Goal: Task Accomplishment & Management: Manage account settings

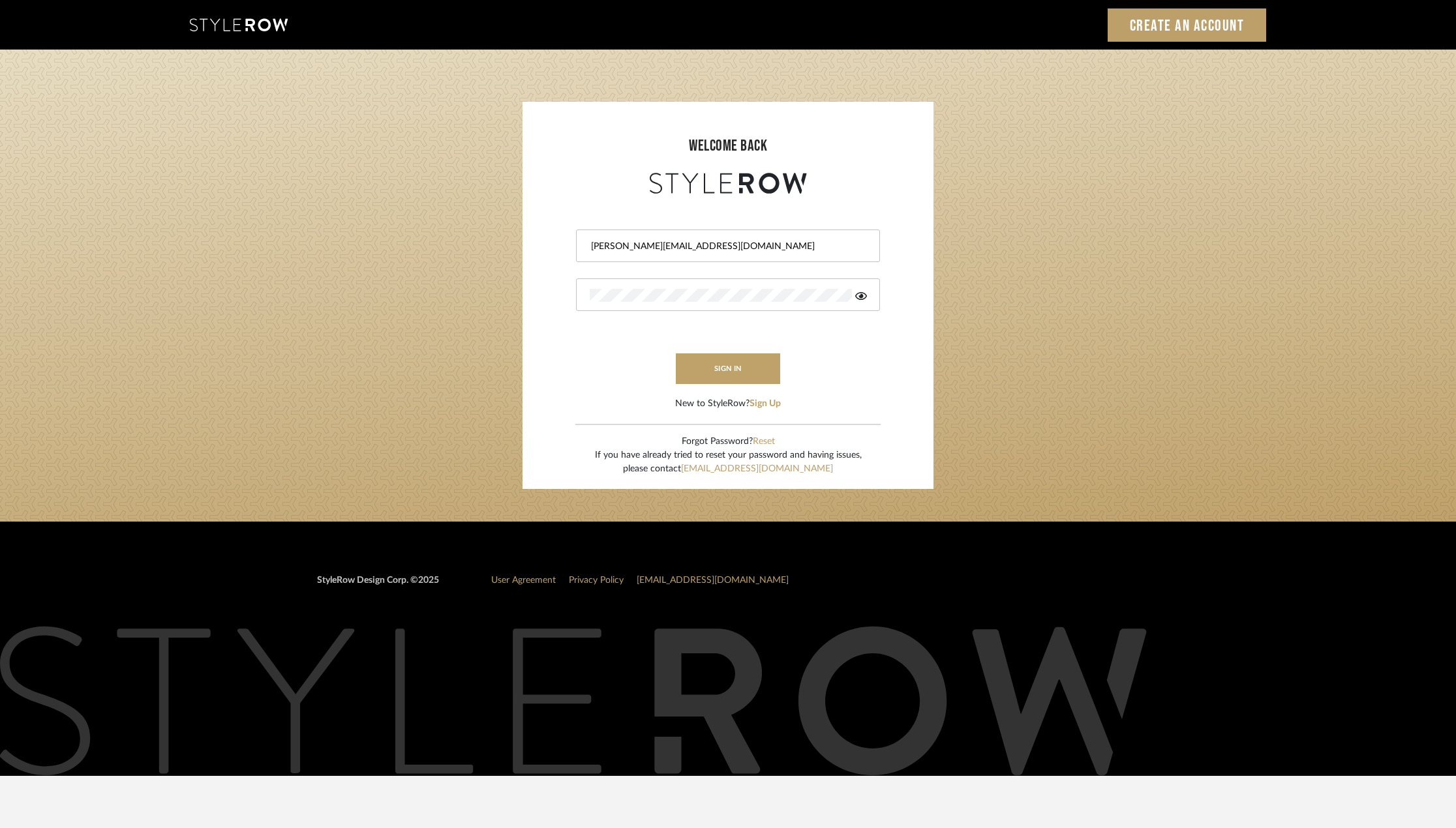
click at [755, 375] on button "sign in" at bounding box center [728, 368] width 104 height 31
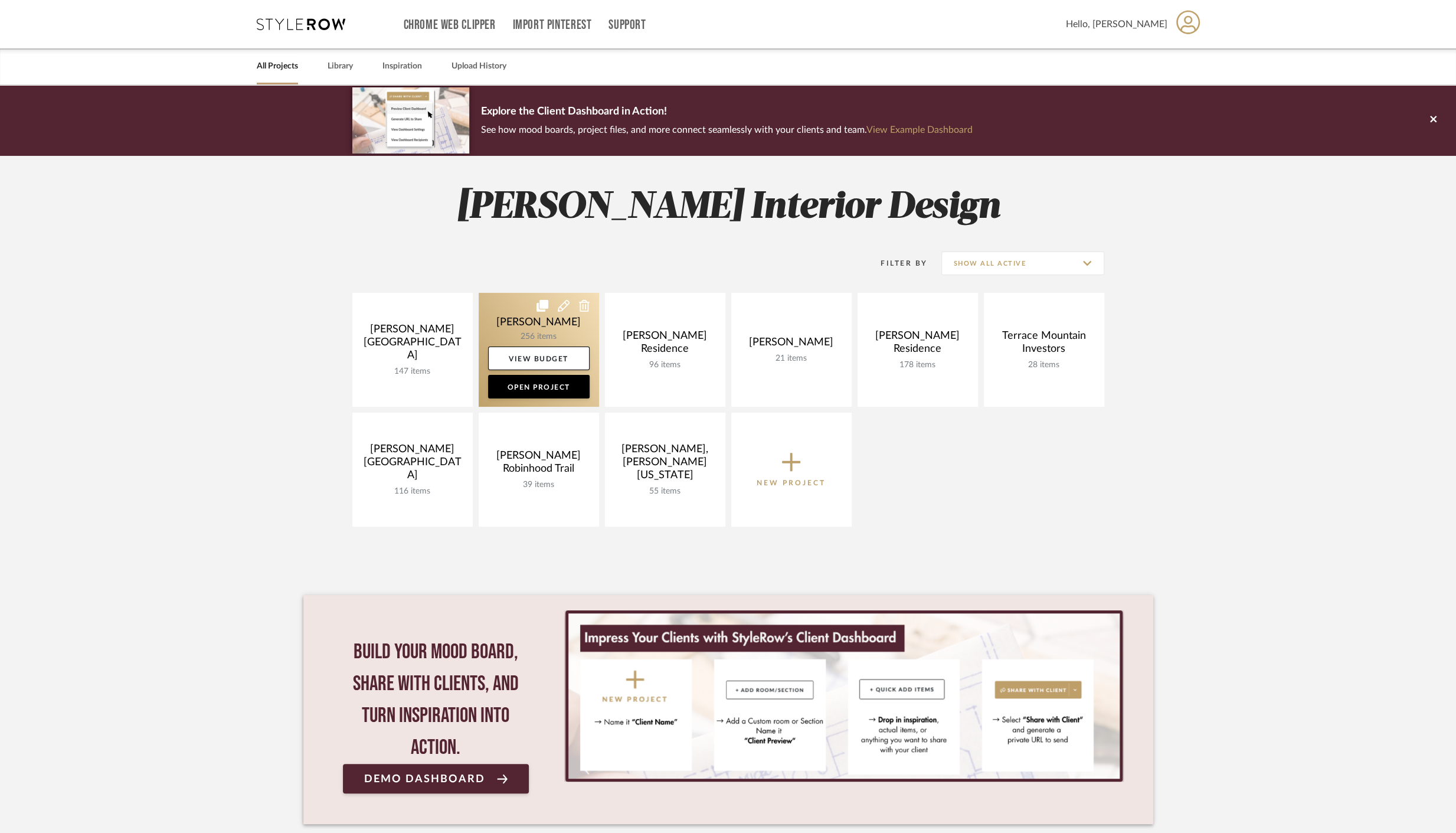
click at [536, 330] on link at bounding box center [539, 349] width 121 height 114
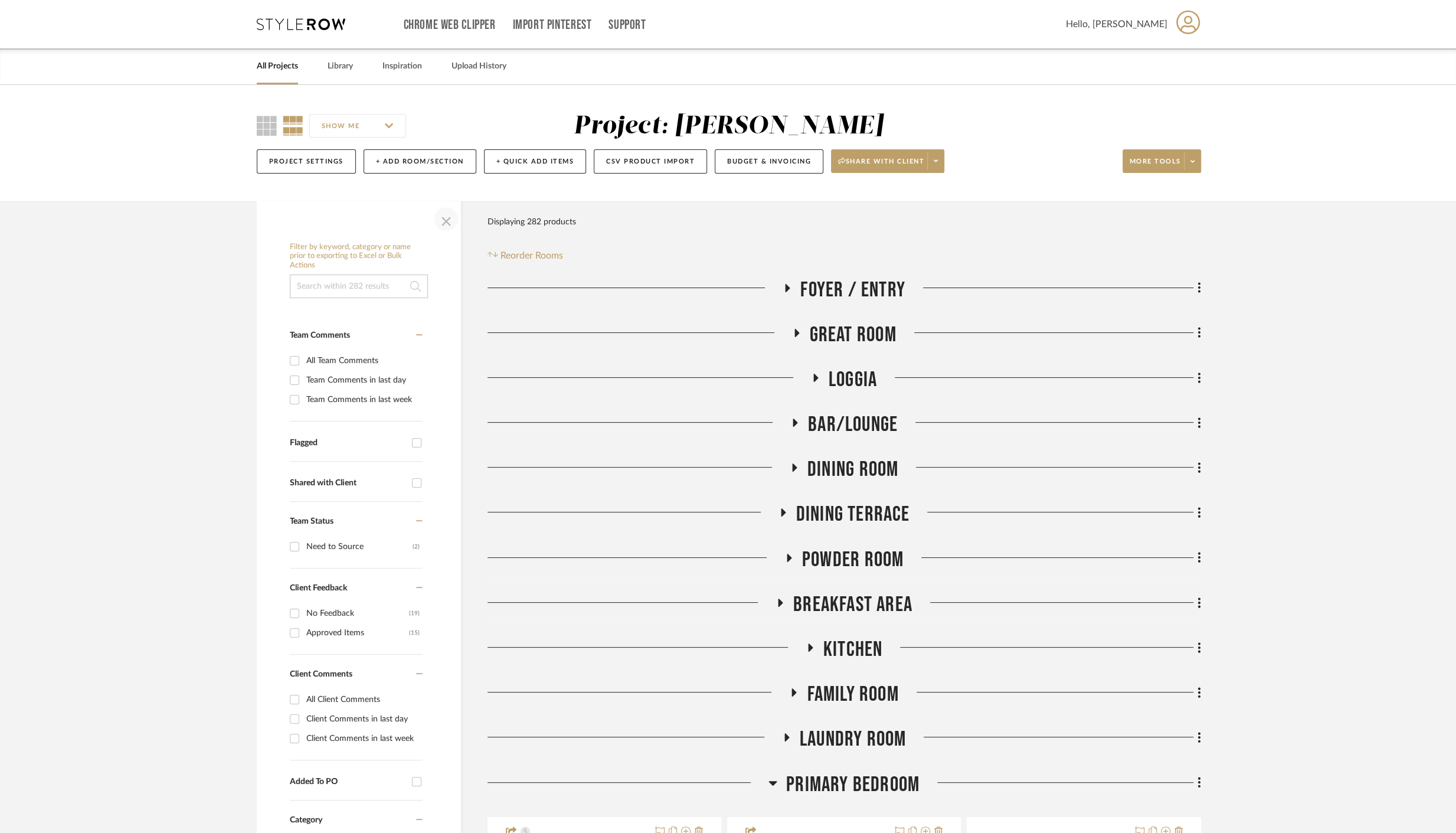
click at [454, 224] on span "button" at bounding box center [447, 219] width 29 height 29
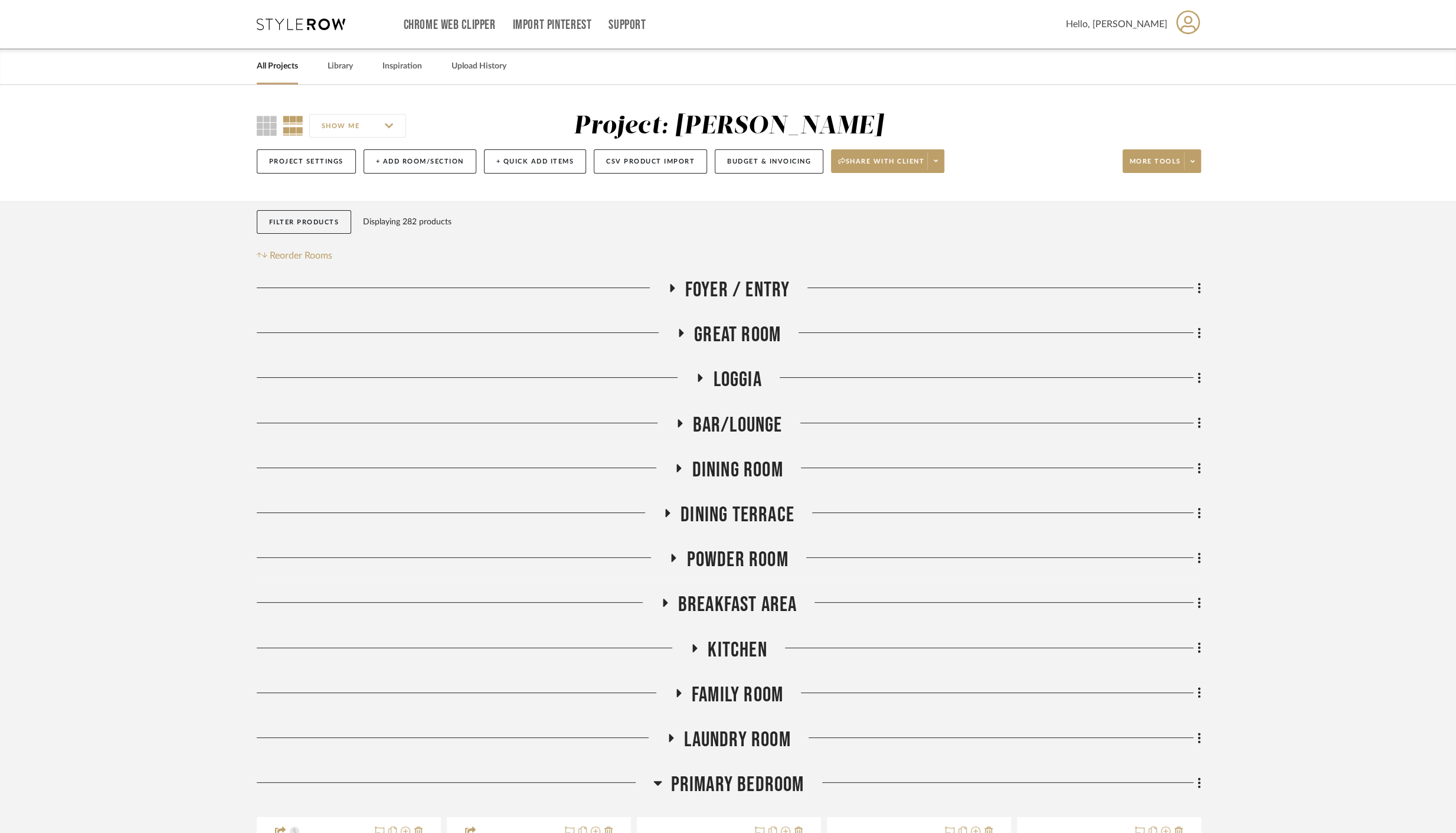
click at [723, 547] on span "Powder Room" at bounding box center [737, 559] width 102 height 25
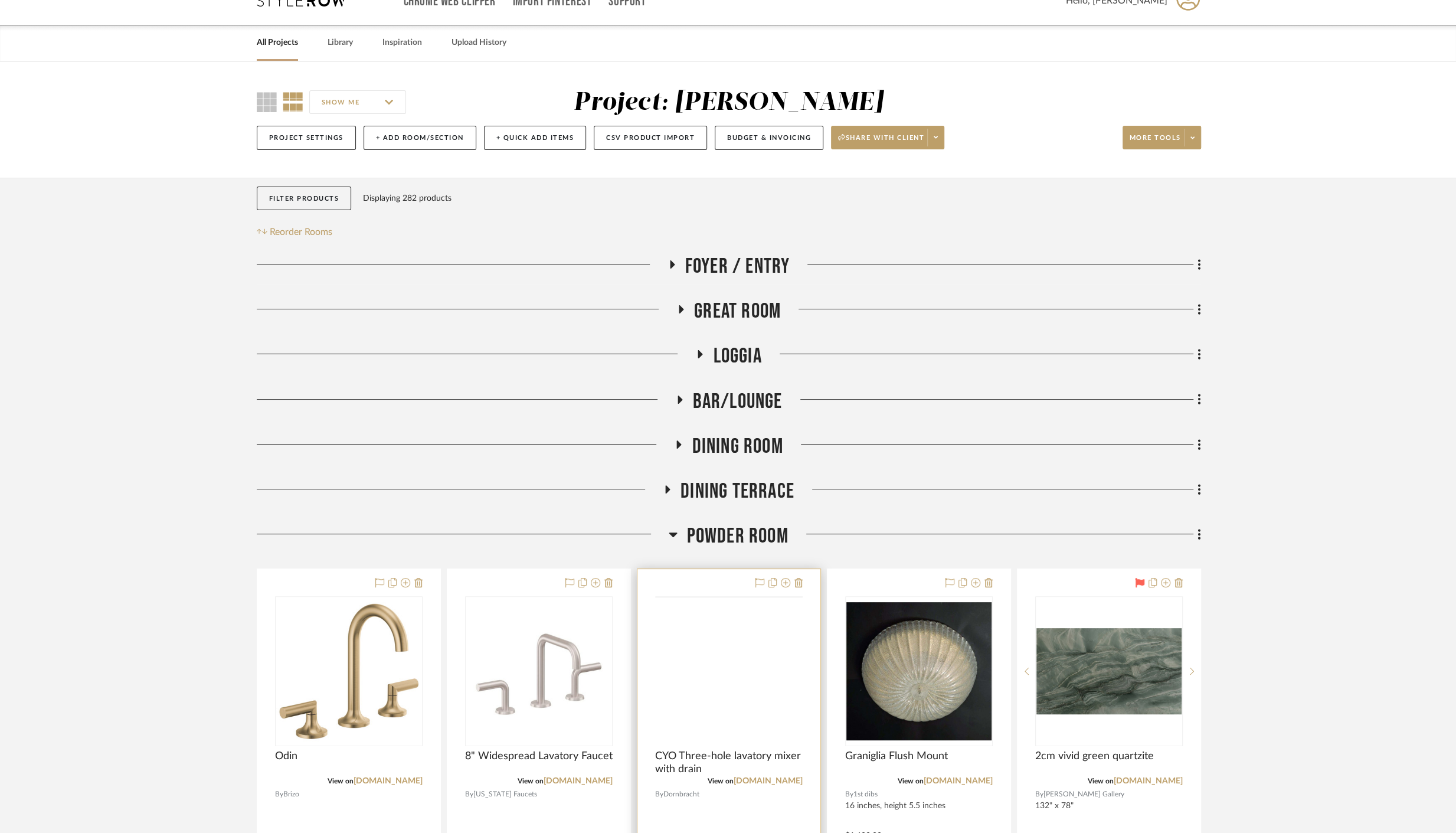
scroll to position [327, 0]
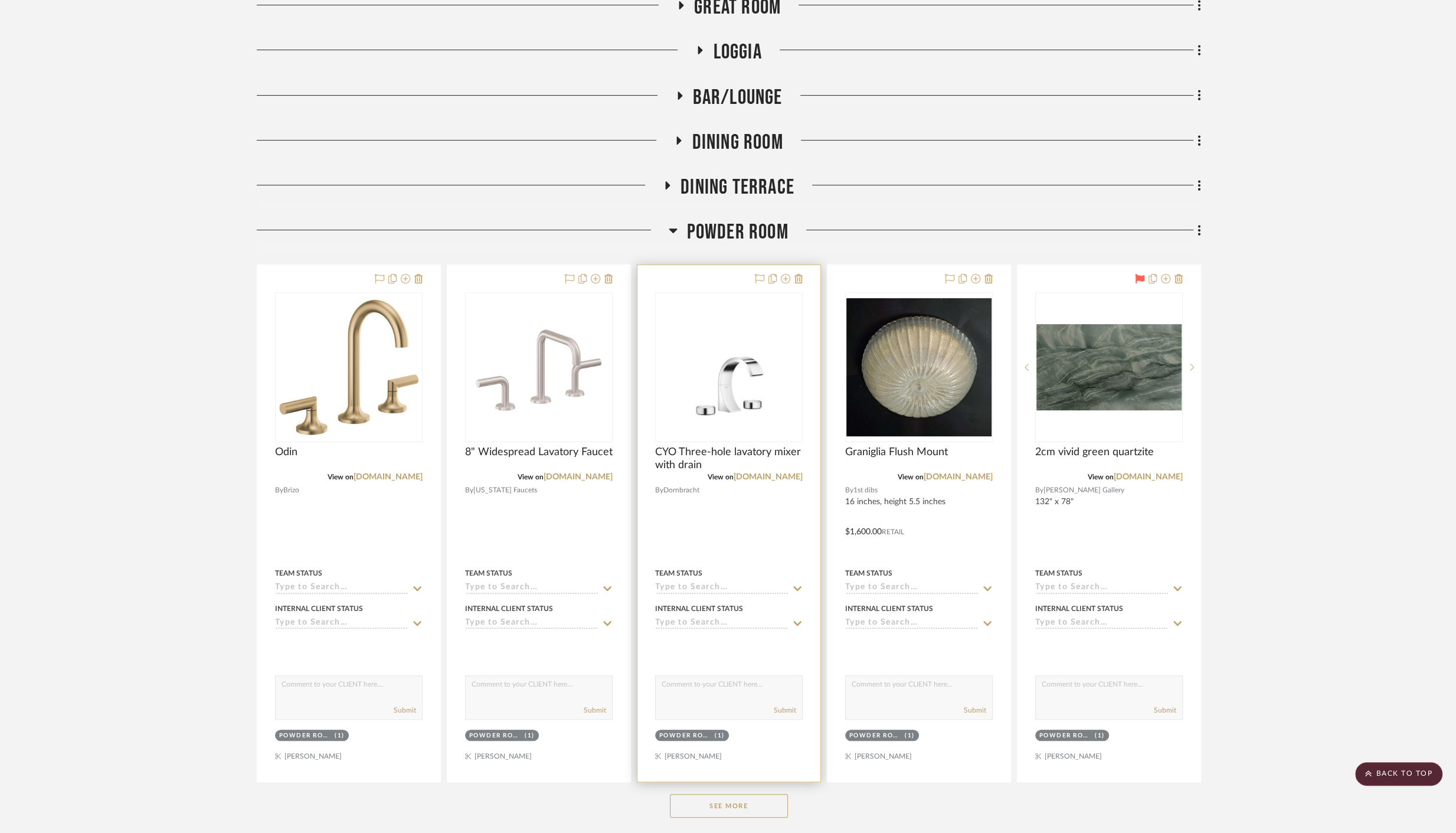
click at [756, 555] on div at bounding box center [729, 523] width 183 height 516
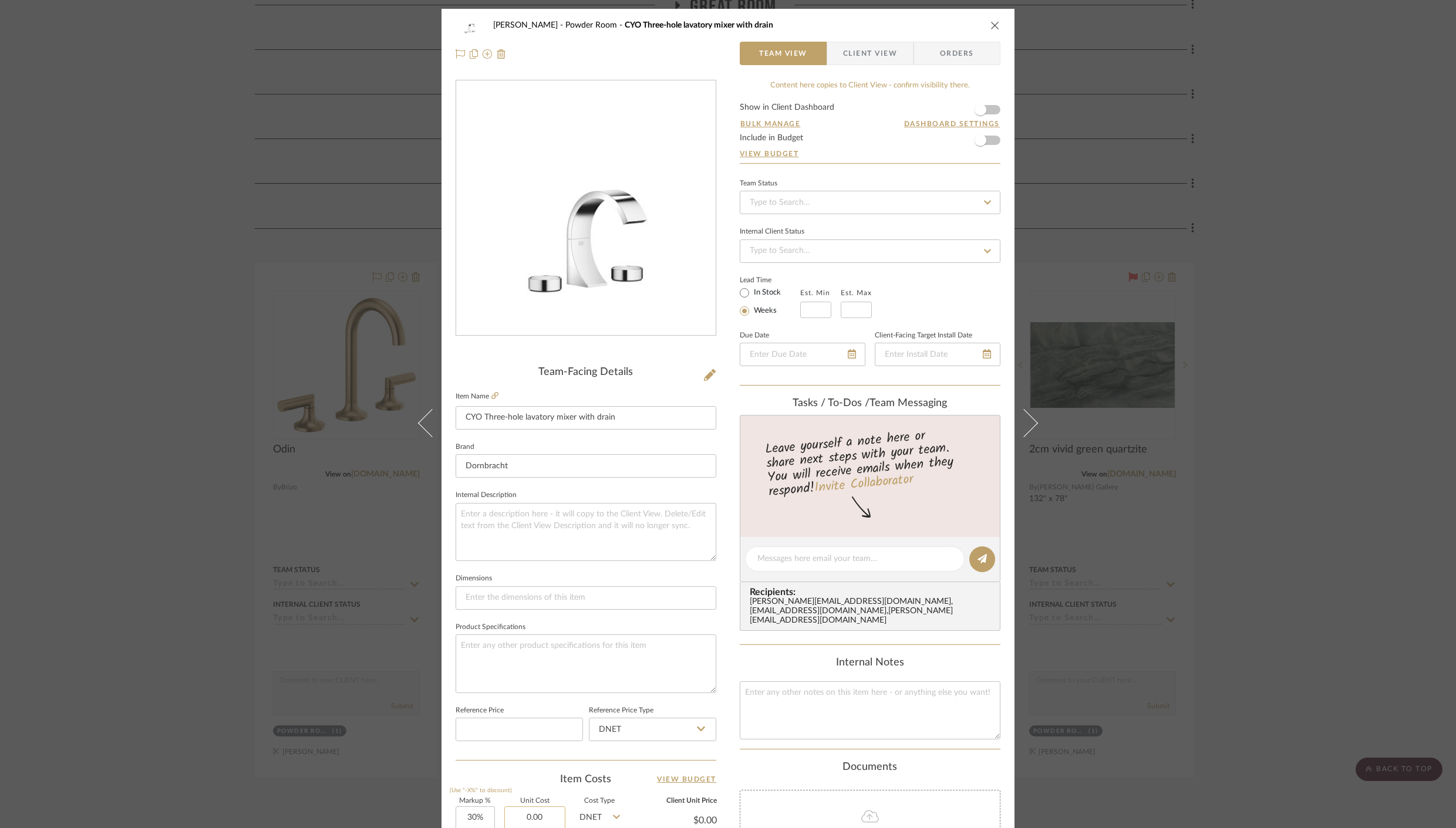
click at [543, 809] on input "0.00" at bounding box center [535, 818] width 61 height 24
type input "$5,475.24"
click at [545, 773] on div "Item Costs View Budget" at bounding box center [586, 779] width 261 height 14
type input "$7,117.81"
click at [280, 671] on div "Cawley Gillon Powder Room CYO Three-hole lavatory mixer with drain Team View Cl…" at bounding box center [728, 414] width 1456 height 828
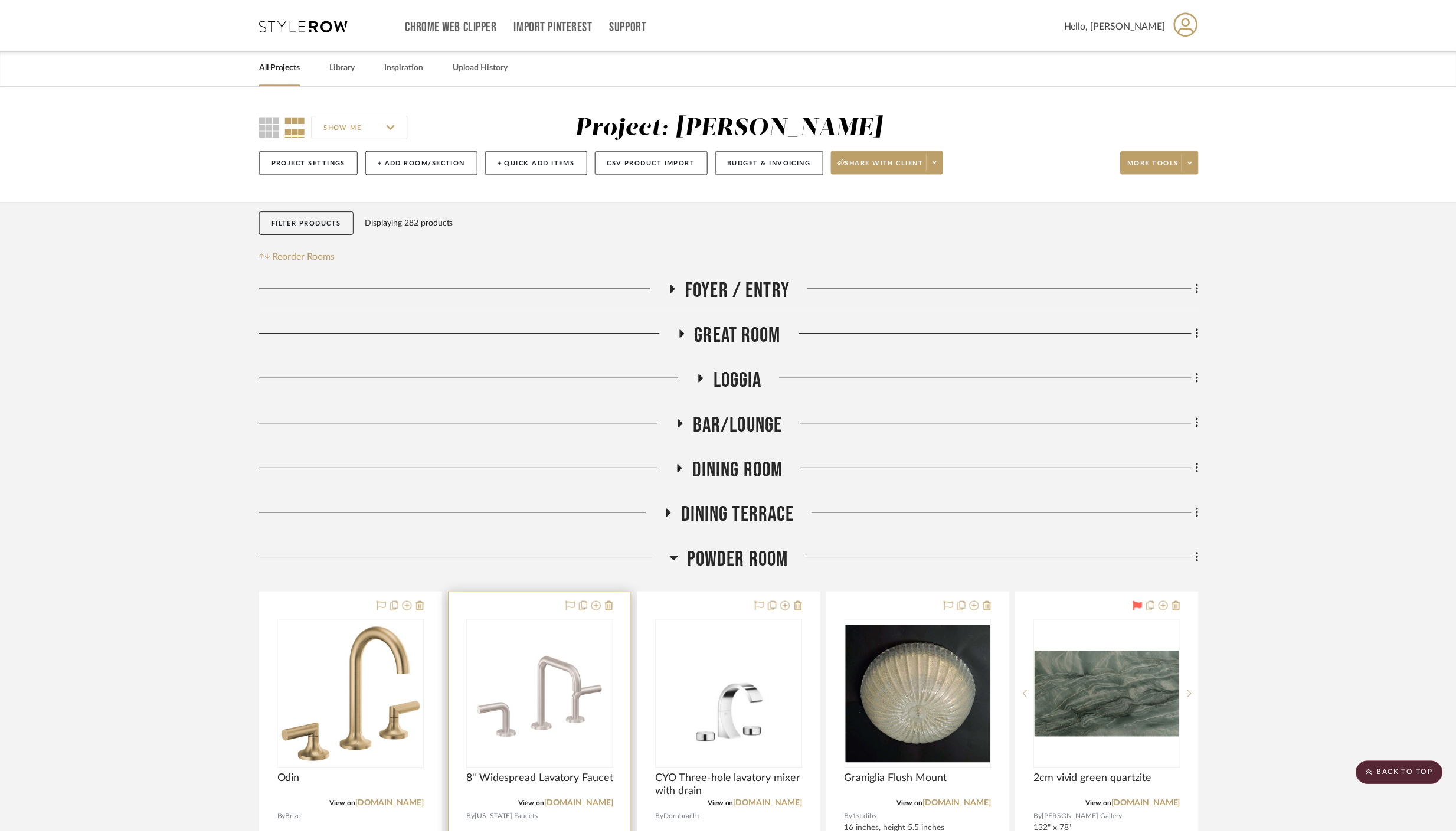
scroll to position [327, 0]
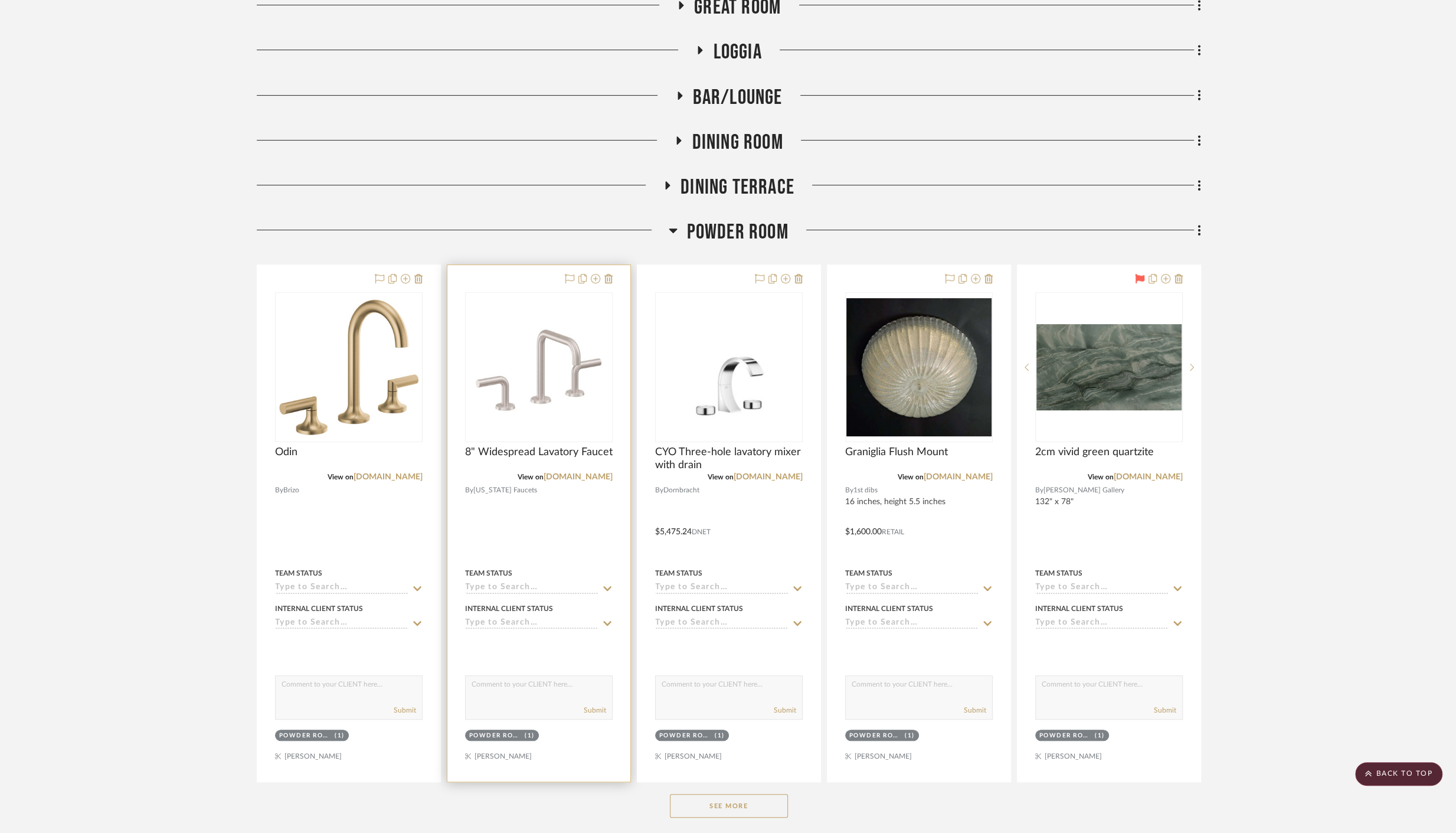
click at [561, 511] on div at bounding box center [539, 523] width 183 height 516
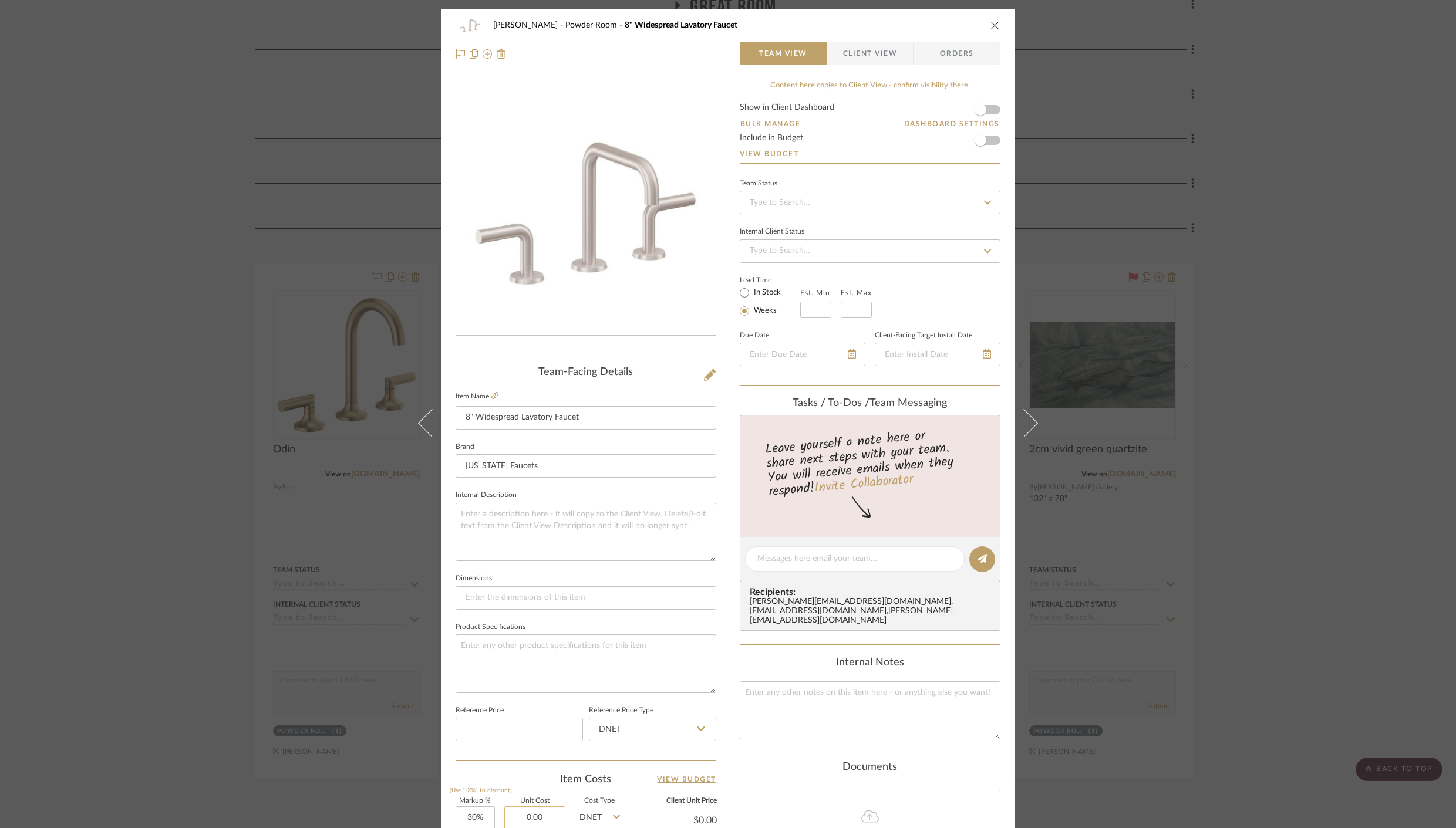
click at [539, 822] on input "0.00" at bounding box center [535, 818] width 61 height 24
type input "$1,096.20"
click at [526, 774] on div "Item Costs View Budget" at bounding box center [586, 779] width 261 height 14
type input "$1,425.06"
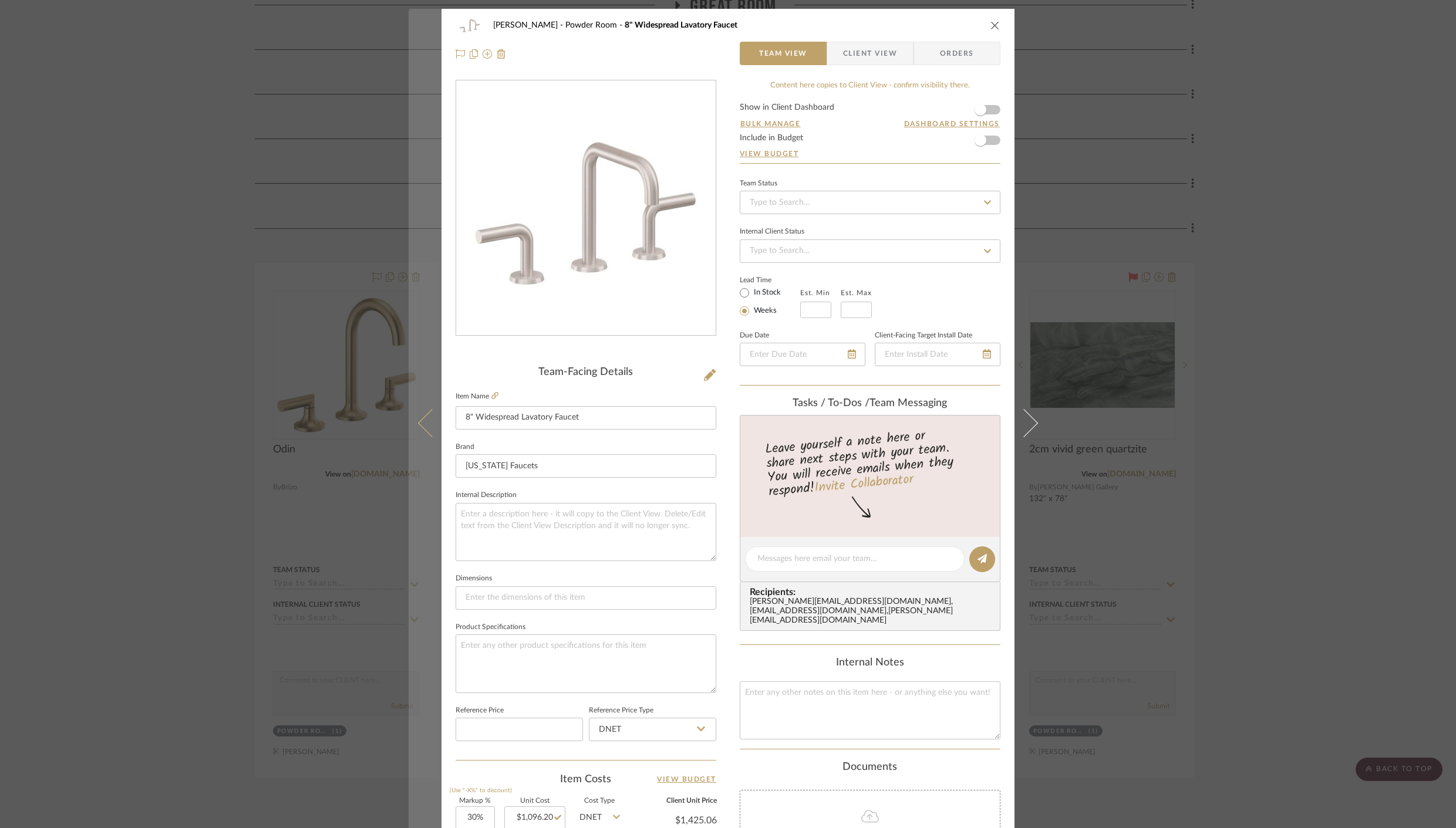
click at [427, 421] on icon at bounding box center [432, 422] width 28 height 28
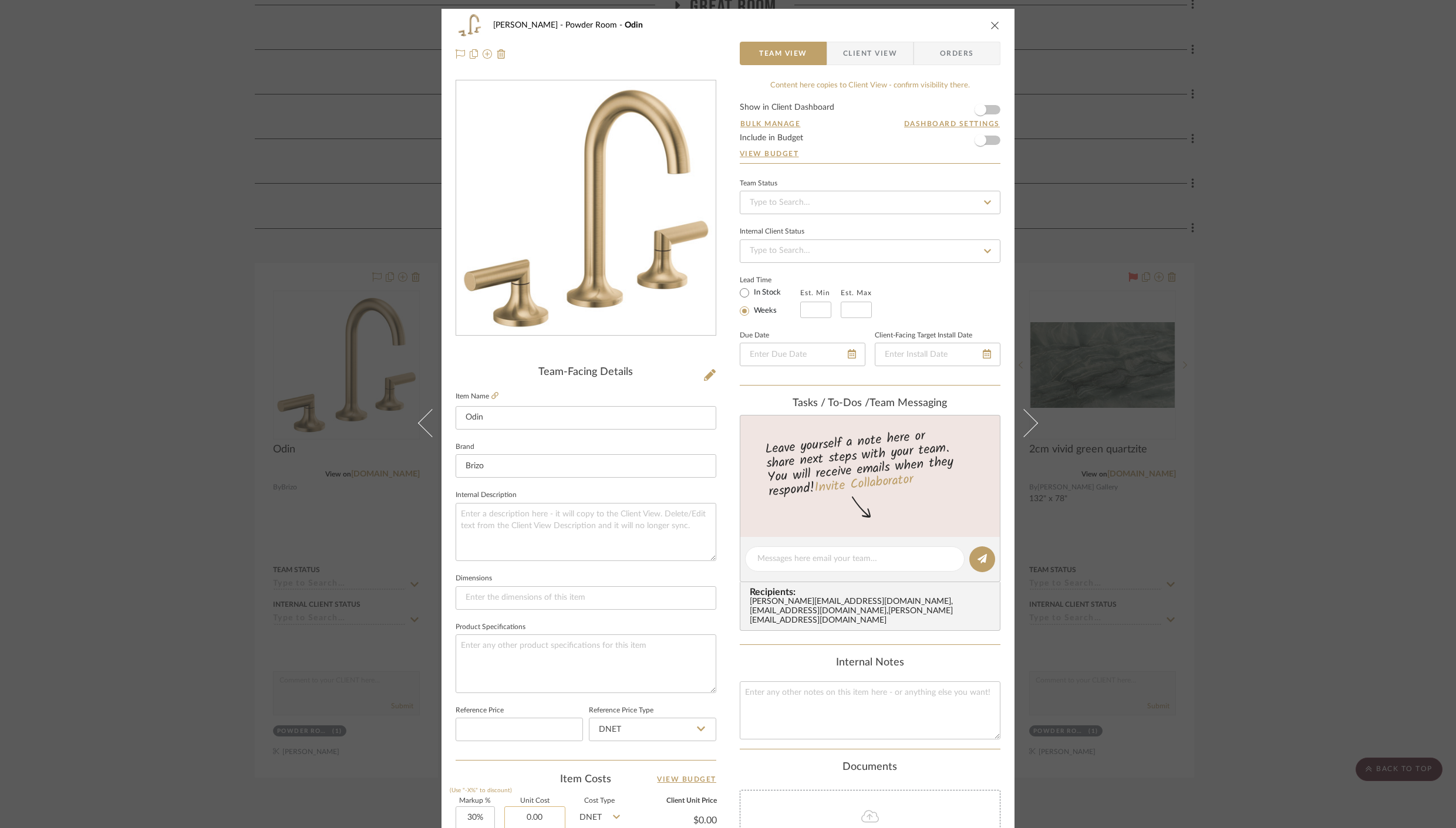
click at [548, 809] on input "0.00" at bounding box center [535, 818] width 61 height 24
type input "$868.05"
click at [520, 777] on div "Item Costs View Budget" at bounding box center [586, 779] width 261 height 14
type input "$1,128.47"
click at [189, 557] on div "Cawley Gillon Powder Room Odin Team View Client View Orders Team-Facing Details…" at bounding box center [728, 414] width 1456 height 828
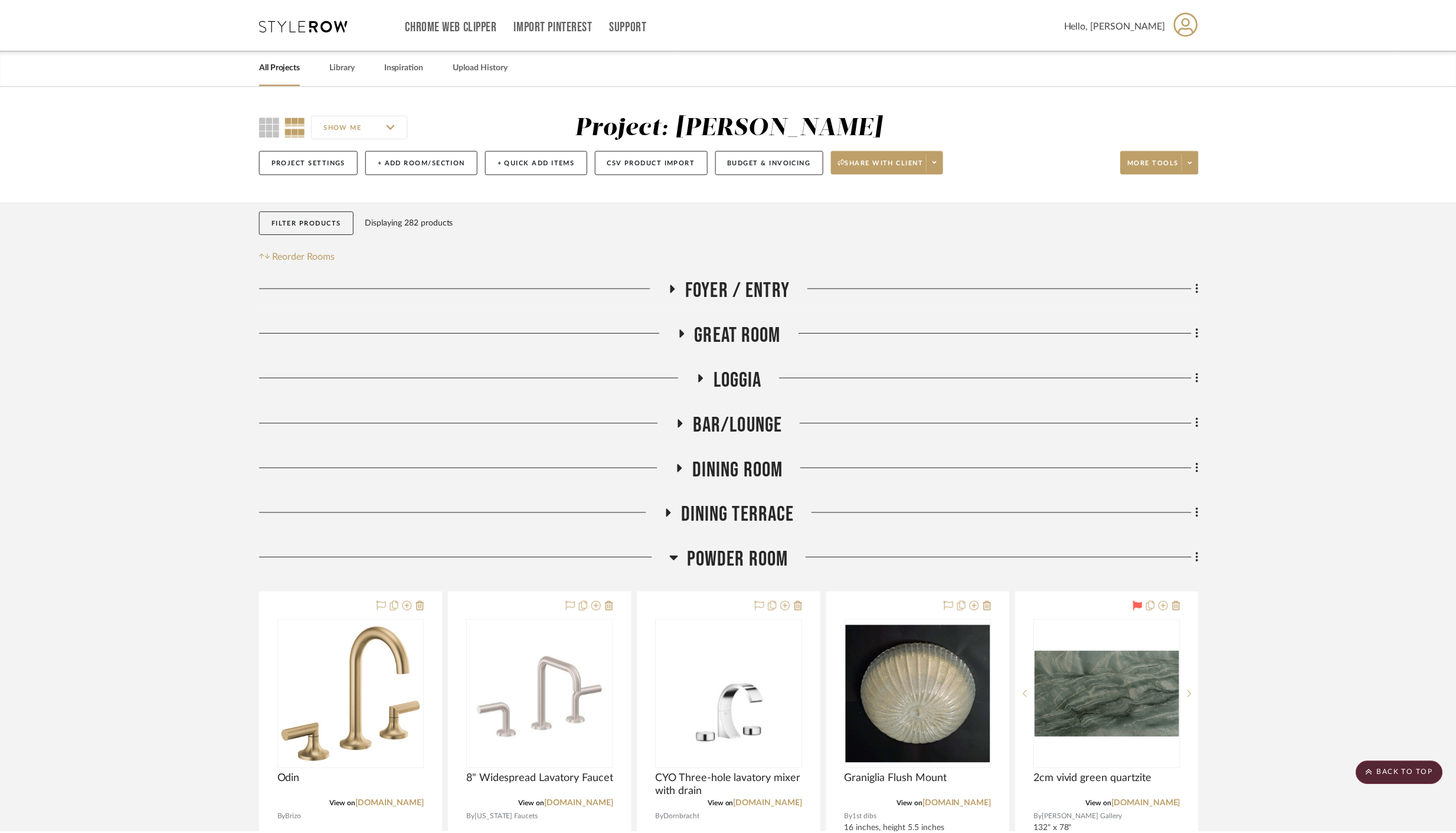
scroll to position [327, 0]
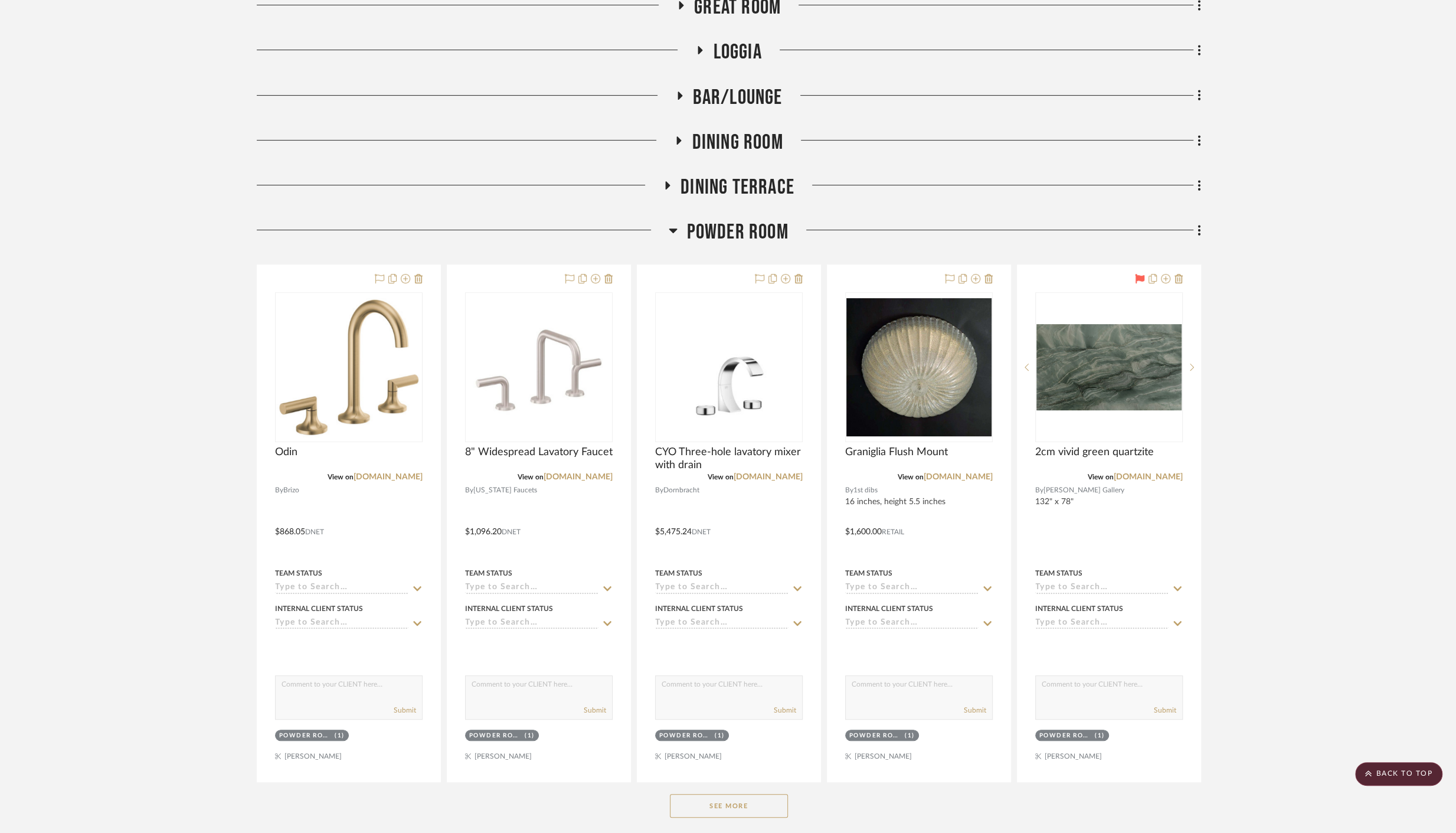
click at [723, 241] on span "Powder Room" at bounding box center [737, 232] width 102 height 25
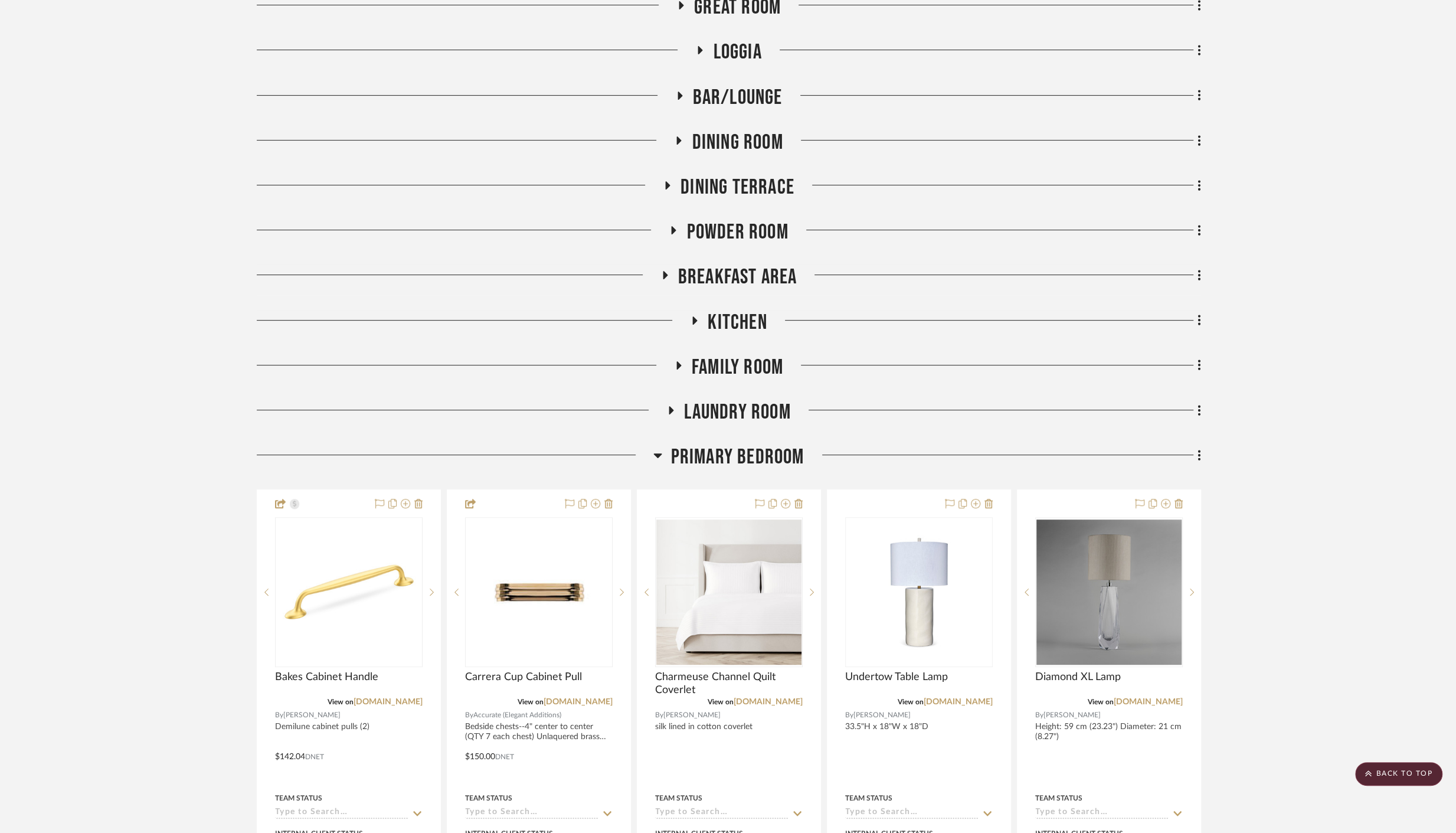
click at [769, 450] on span "Primary Bedroom" at bounding box center [738, 457] width 134 height 25
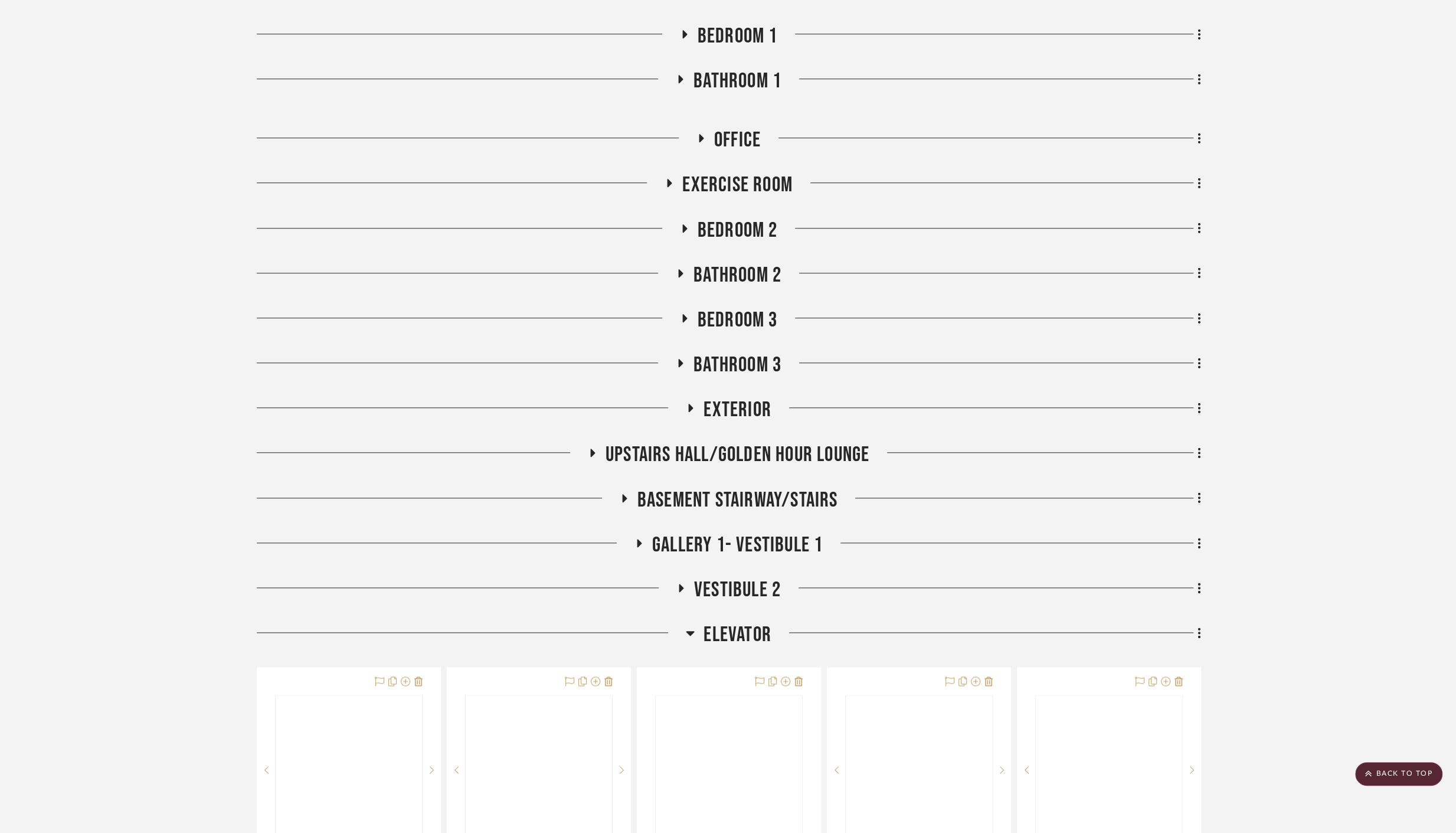
scroll to position [1115, 0]
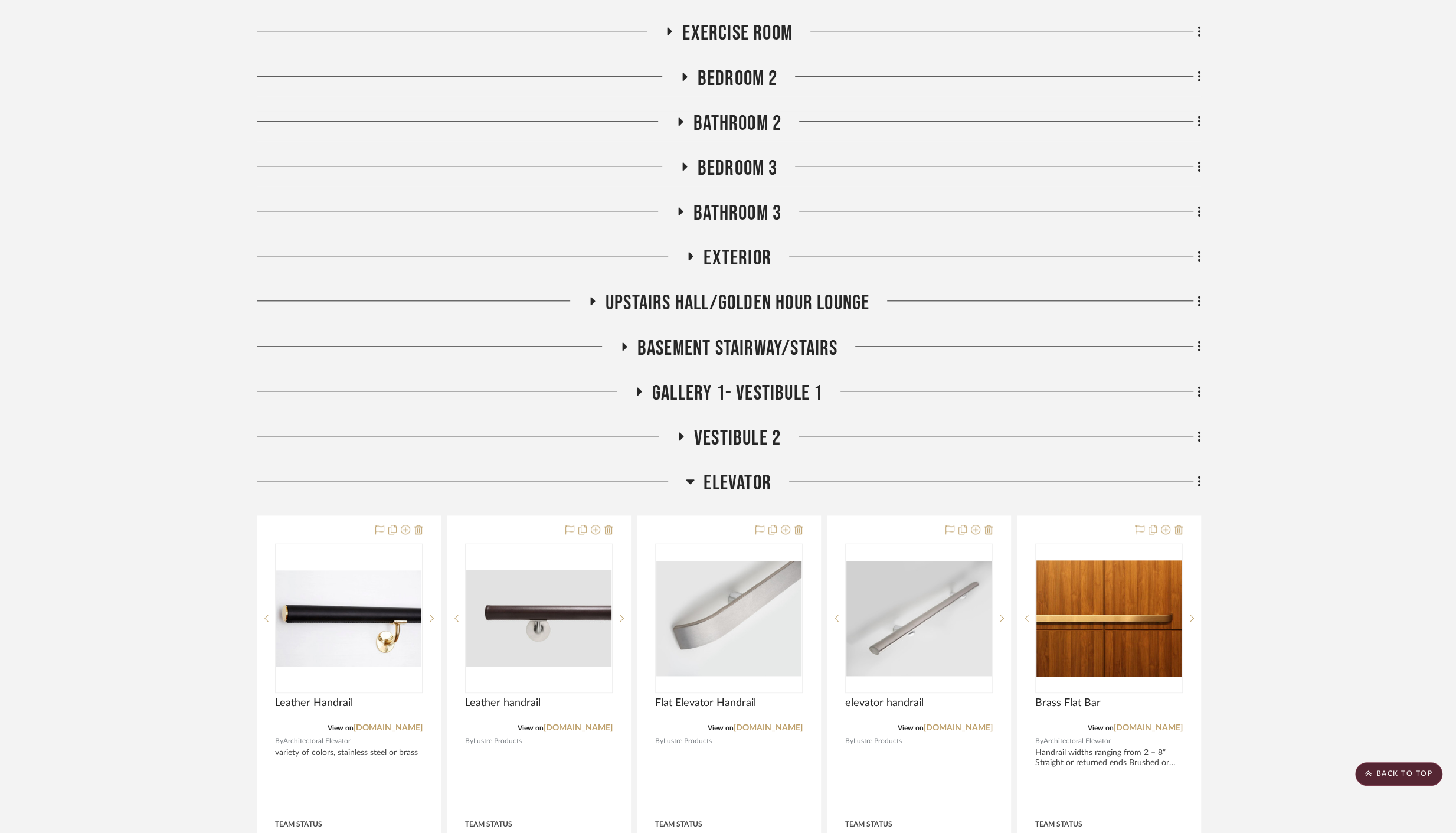
click at [744, 492] on span "Elevator" at bounding box center [738, 483] width 68 height 25
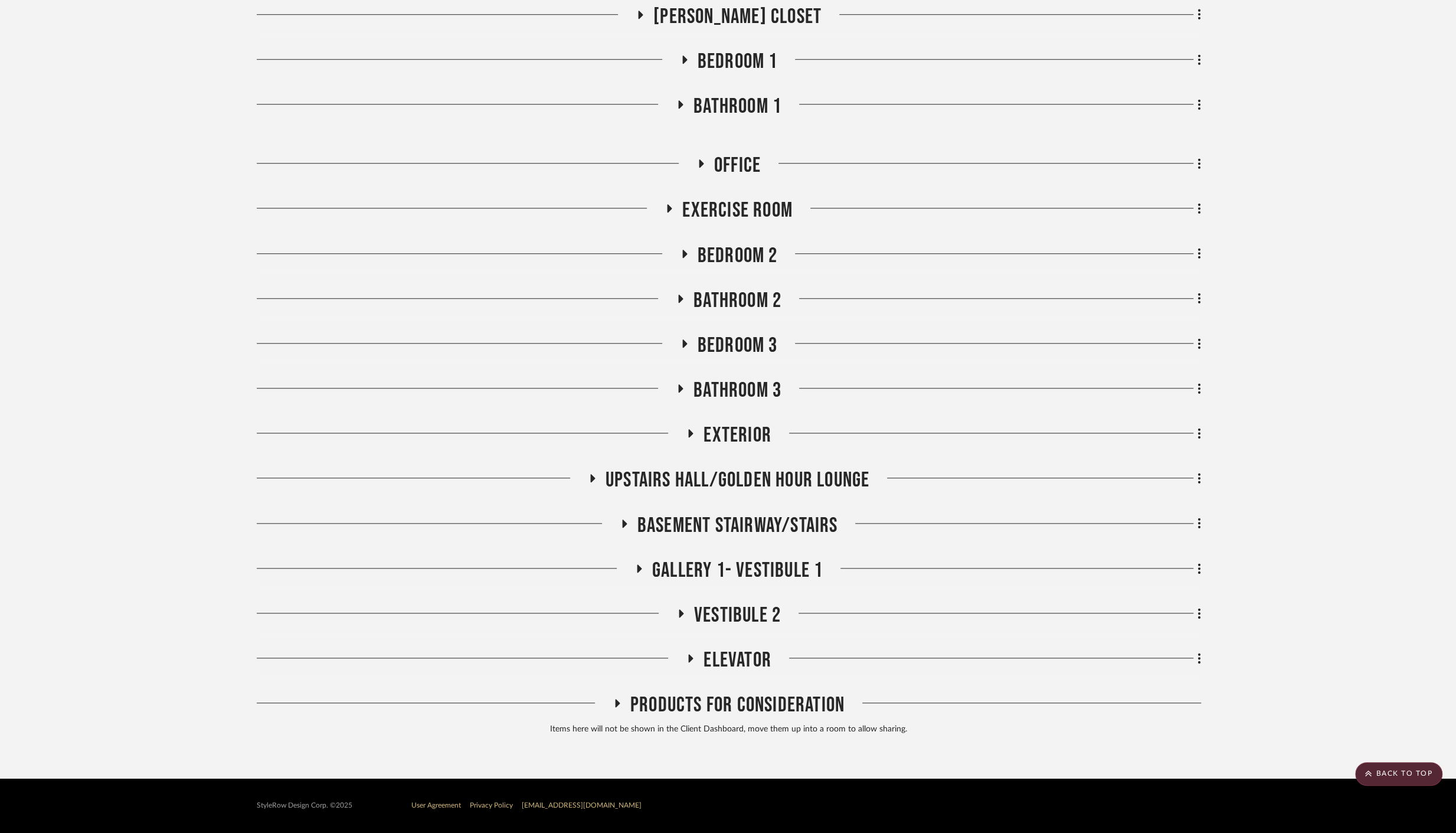
click at [732, 613] on span "Vestibule 2" at bounding box center [737, 615] width 87 height 25
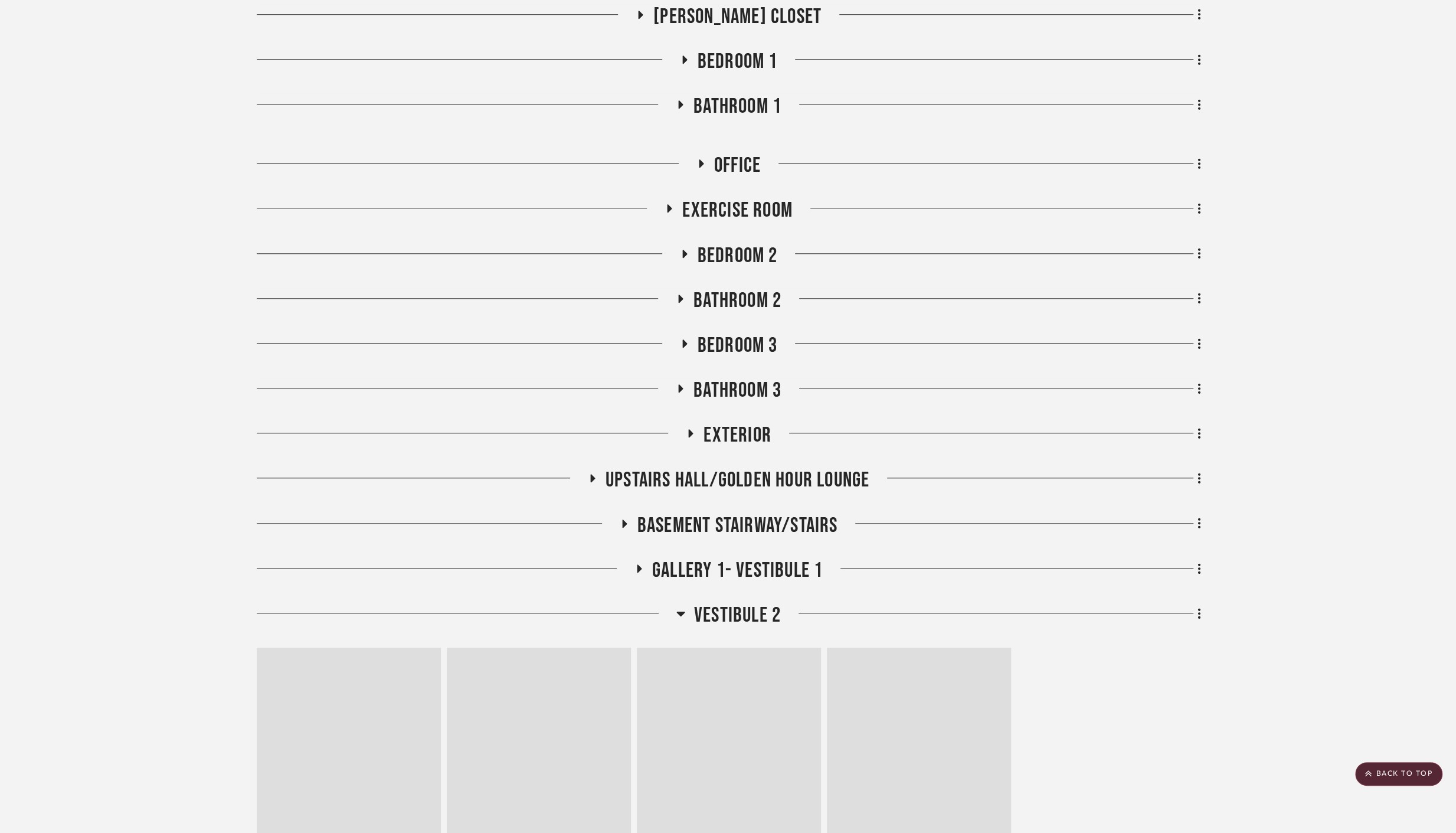
scroll to position [1115, 0]
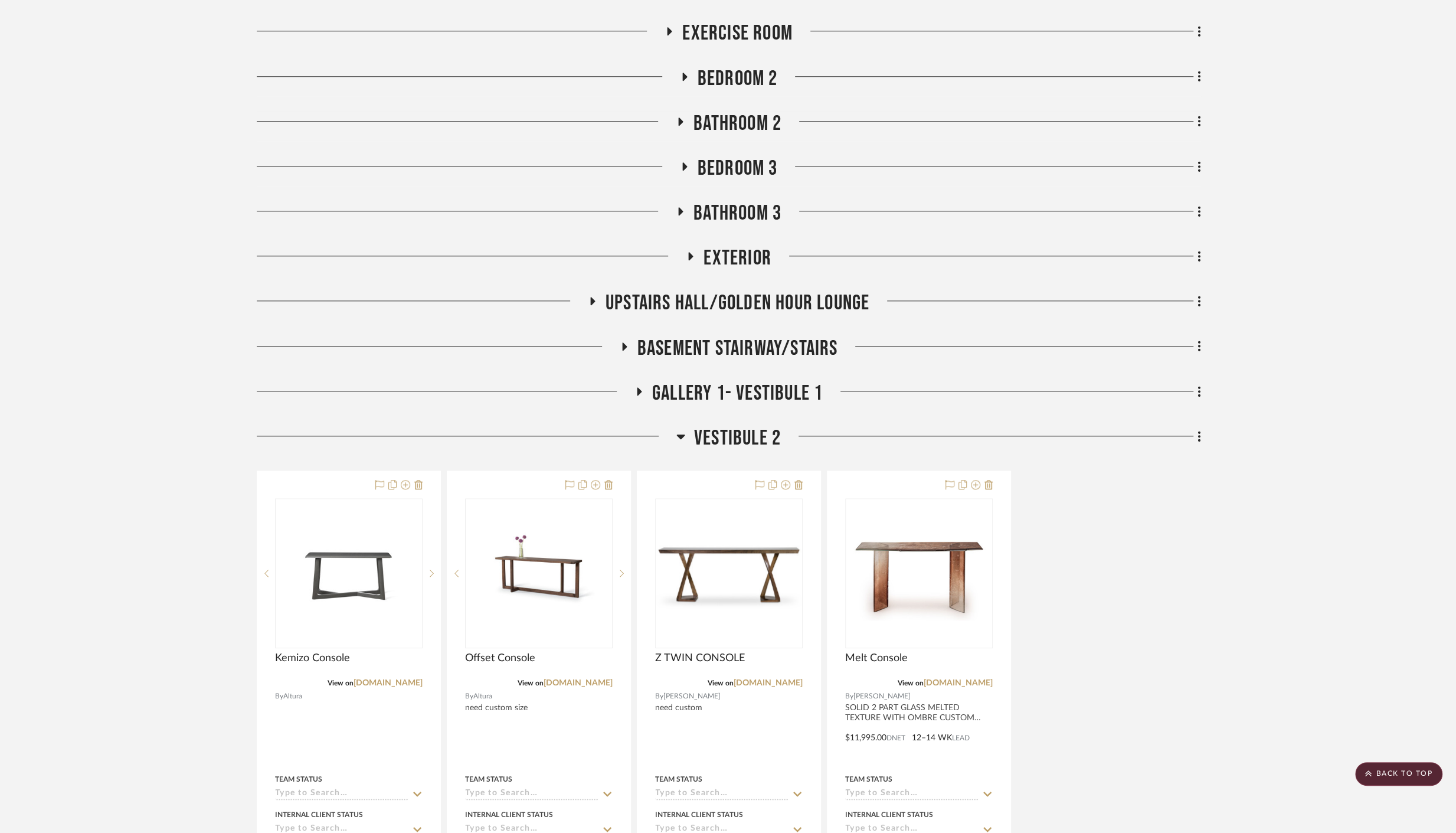
click at [732, 435] on span "Vestibule 2" at bounding box center [737, 438] width 87 height 25
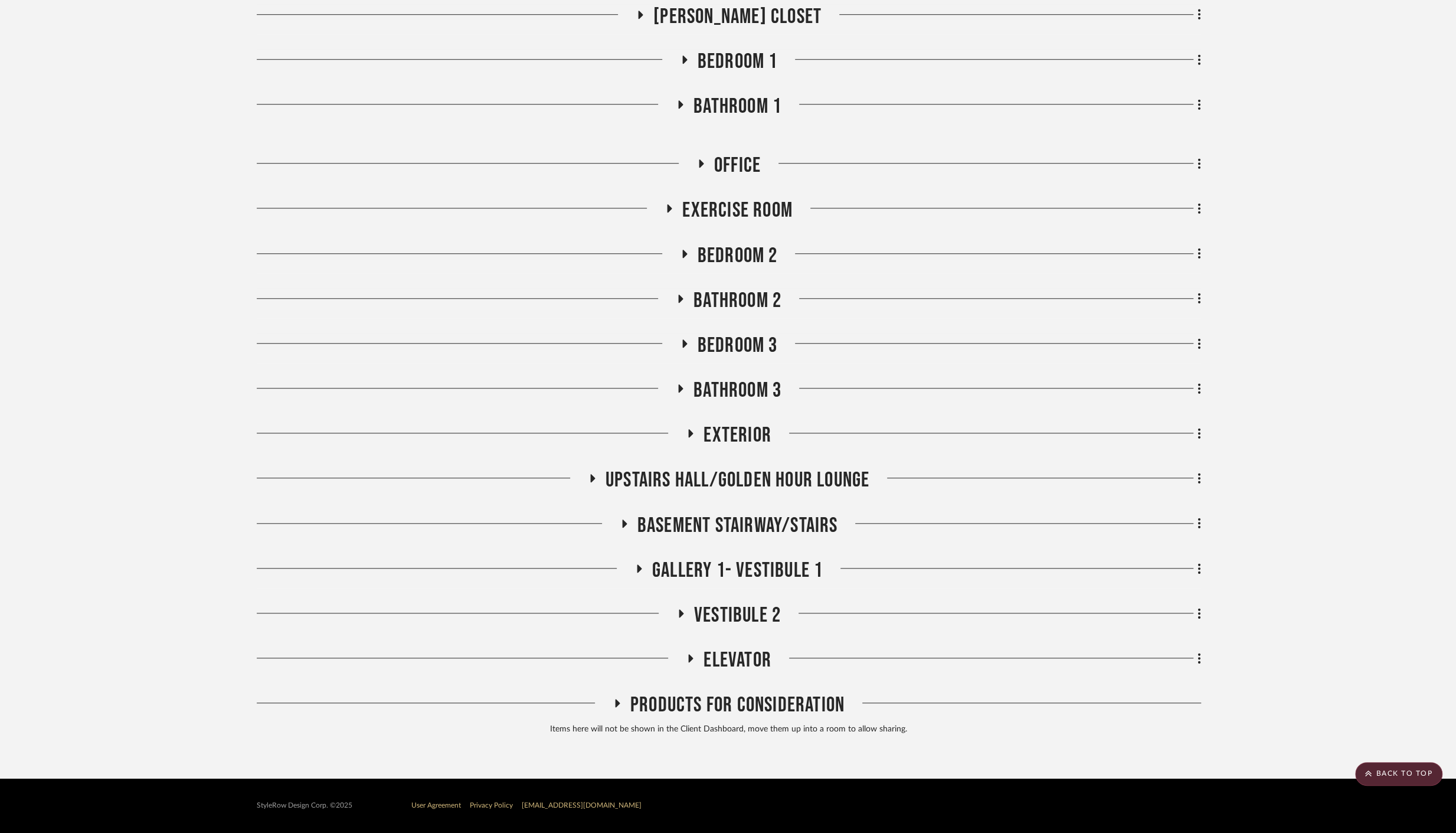
click at [720, 566] on span "Gallery 1- Vestibule 1" at bounding box center [737, 570] width 170 height 25
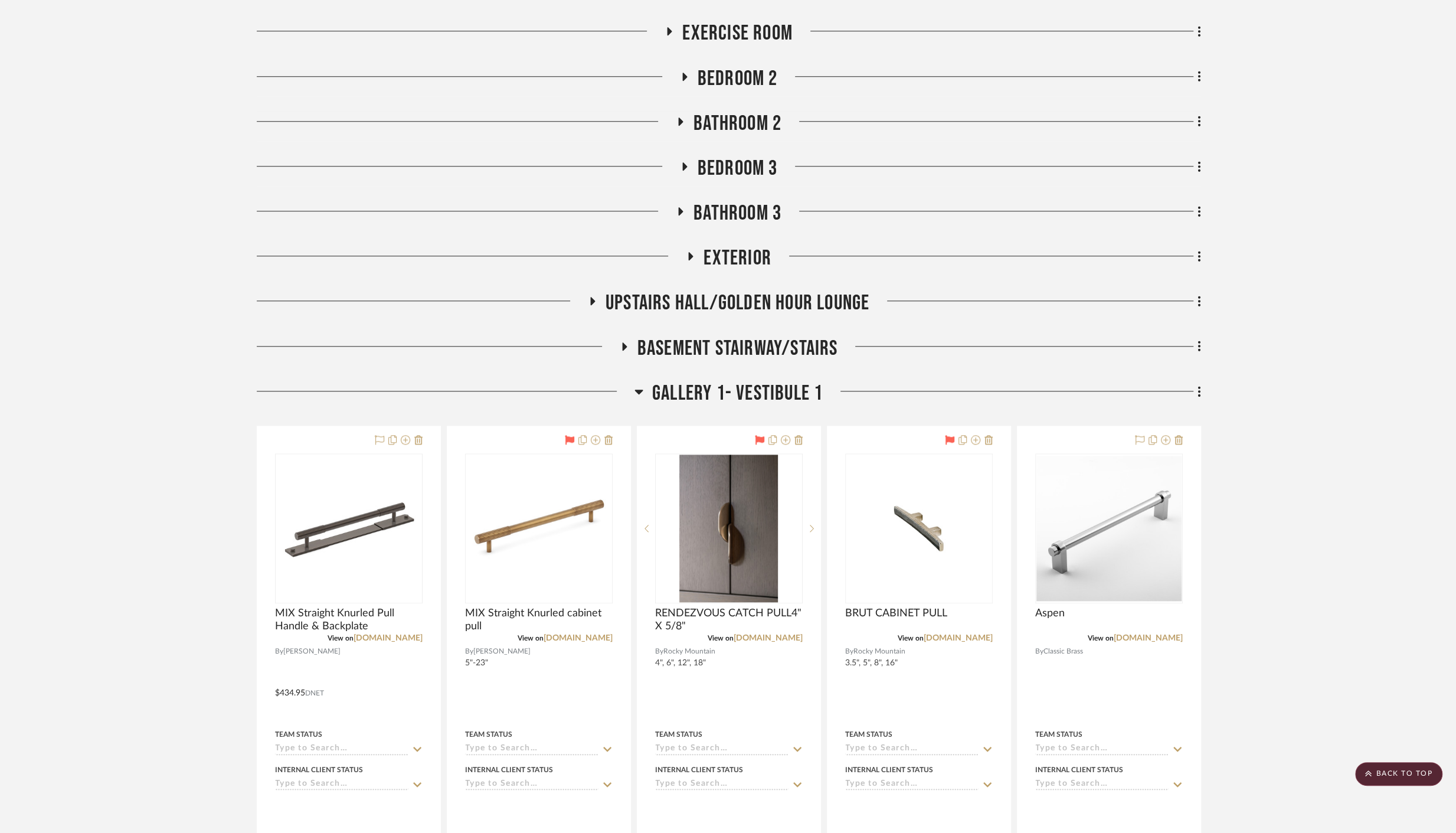
click at [728, 393] on span "Gallery 1- Vestibule 1" at bounding box center [737, 393] width 170 height 25
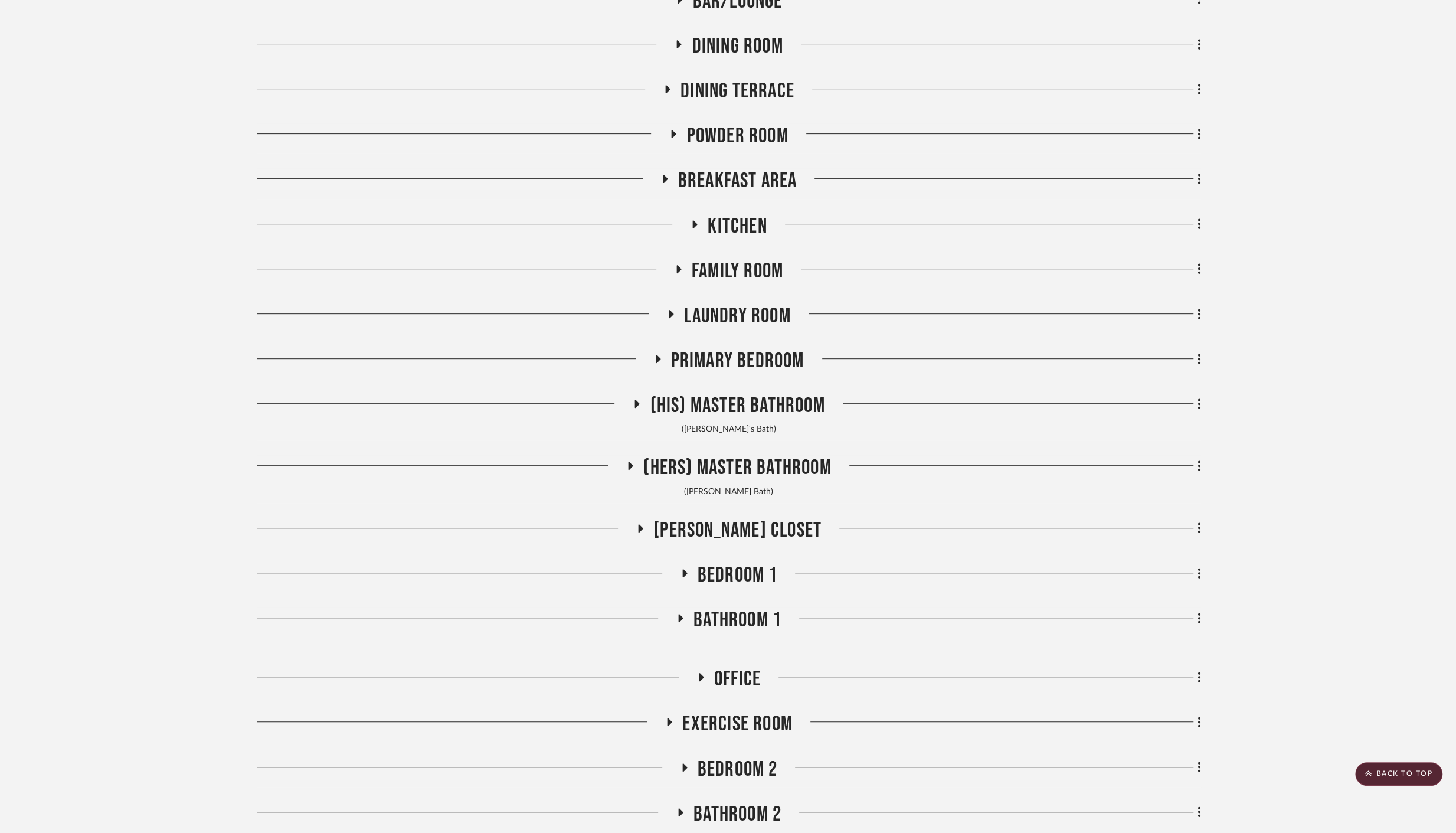
scroll to position [413, 0]
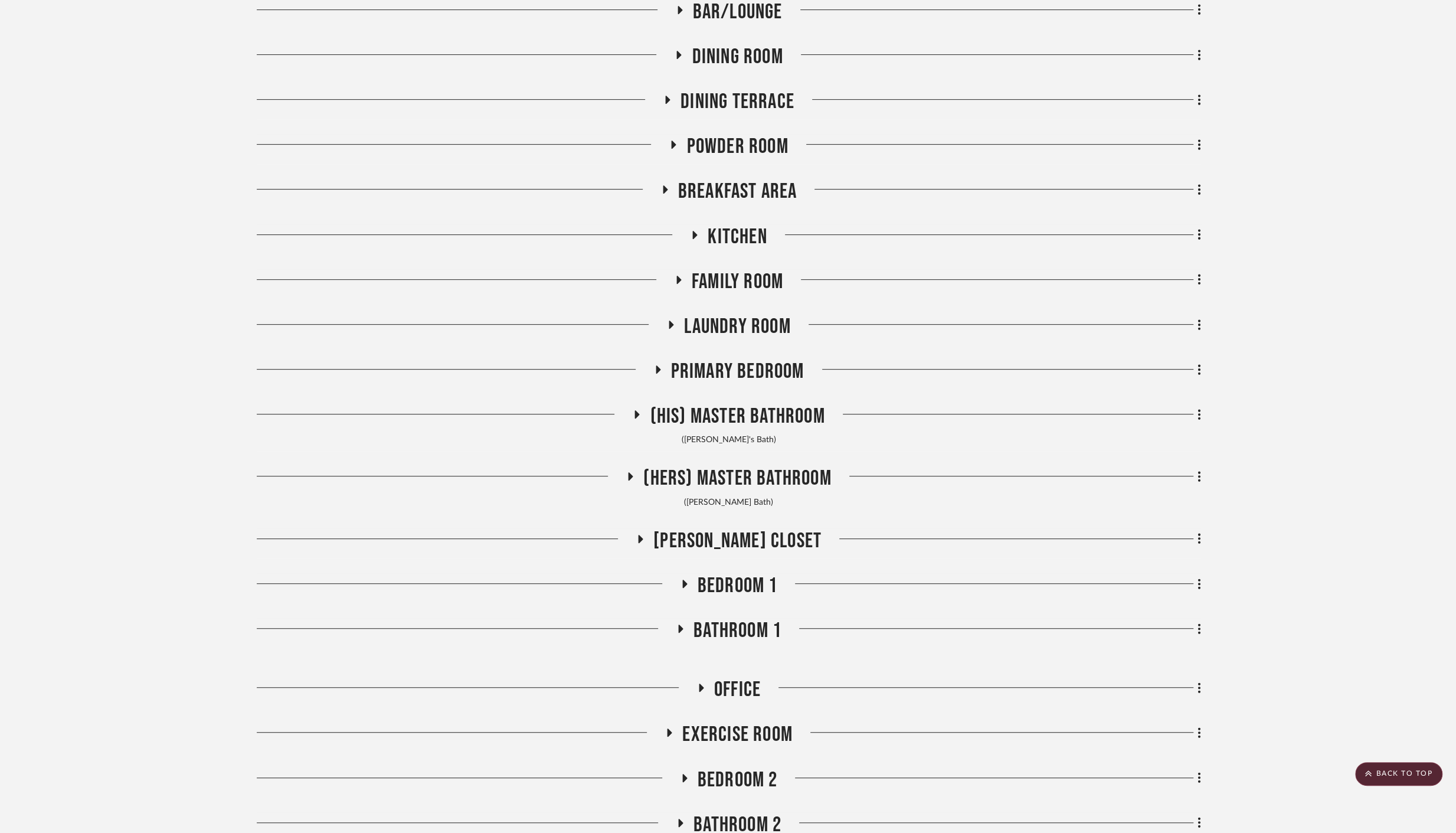
click at [723, 143] on span "Powder Room" at bounding box center [737, 146] width 102 height 25
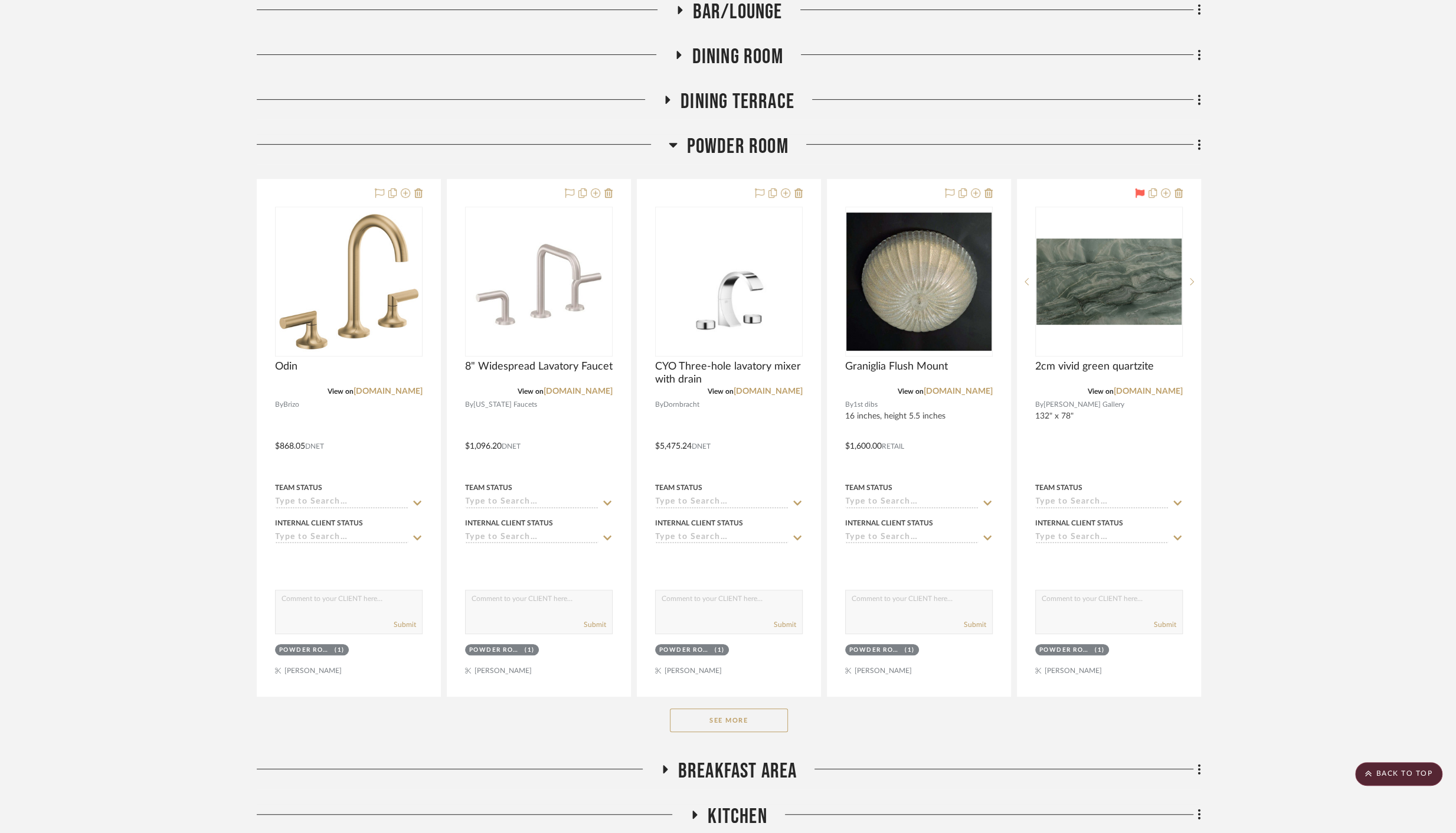
drag, startPoint x: 734, startPoint y: 718, endPoint x: 718, endPoint y: 712, distance: 17.1
click at [733, 717] on button "See More" at bounding box center [728, 720] width 118 height 24
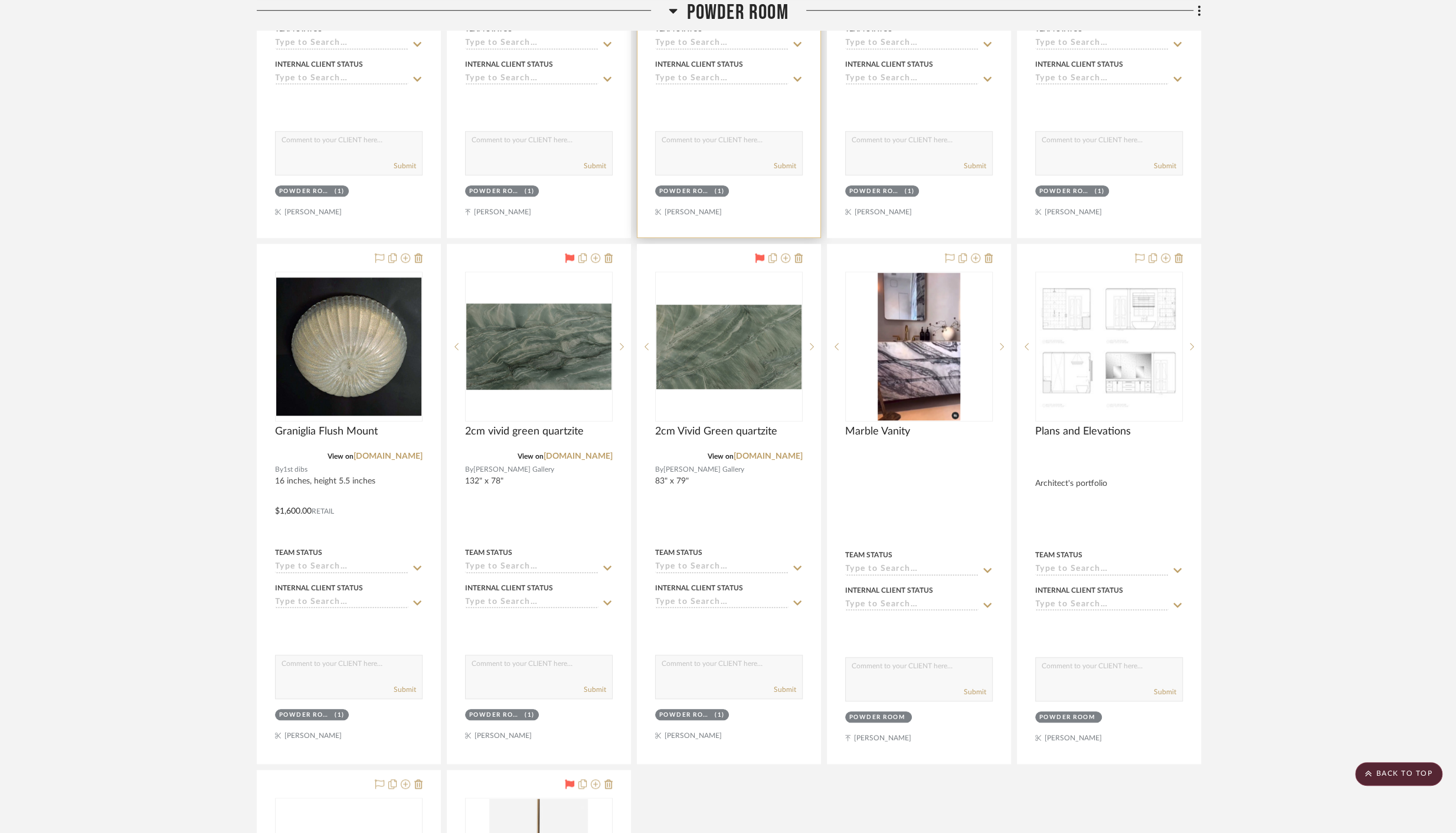
scroll to position [1135, 0]
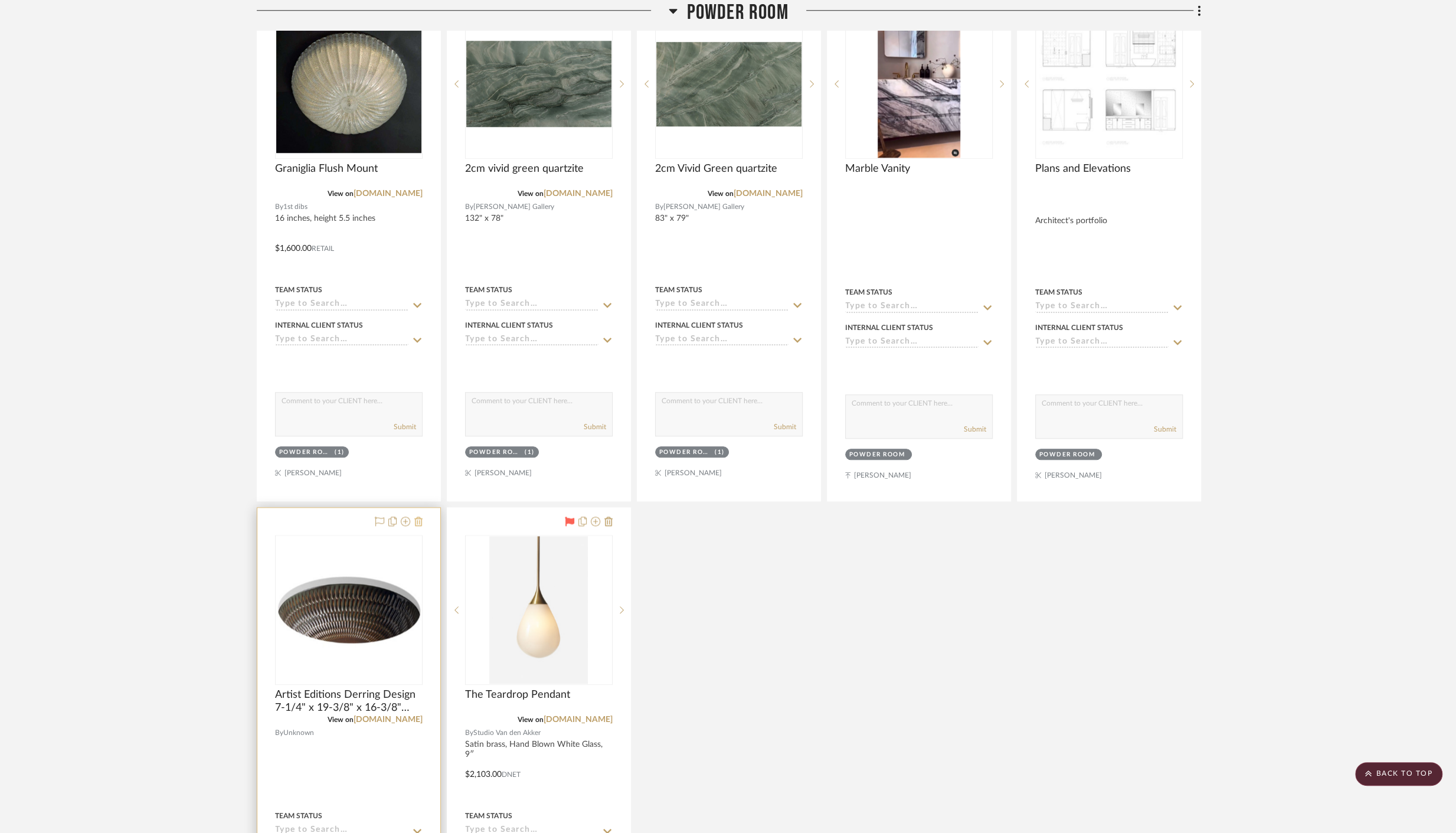
click at [415, 517] on icon at bounding box center [419, 521] width 8 height 10
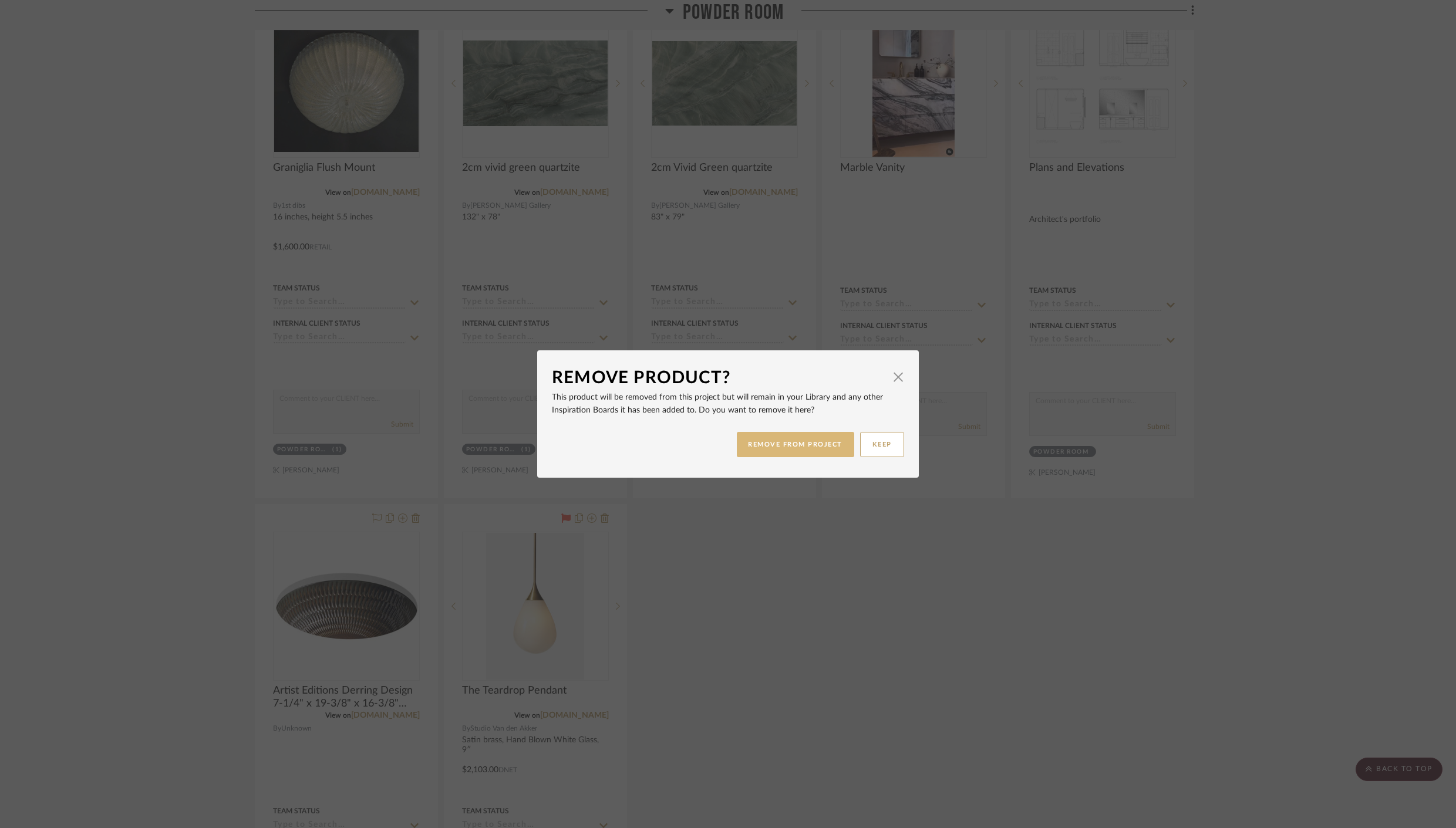
click at [764, 447] on button "REMOVE FROM PROJECT" at bounding box center [796, 444] width 118 height 25
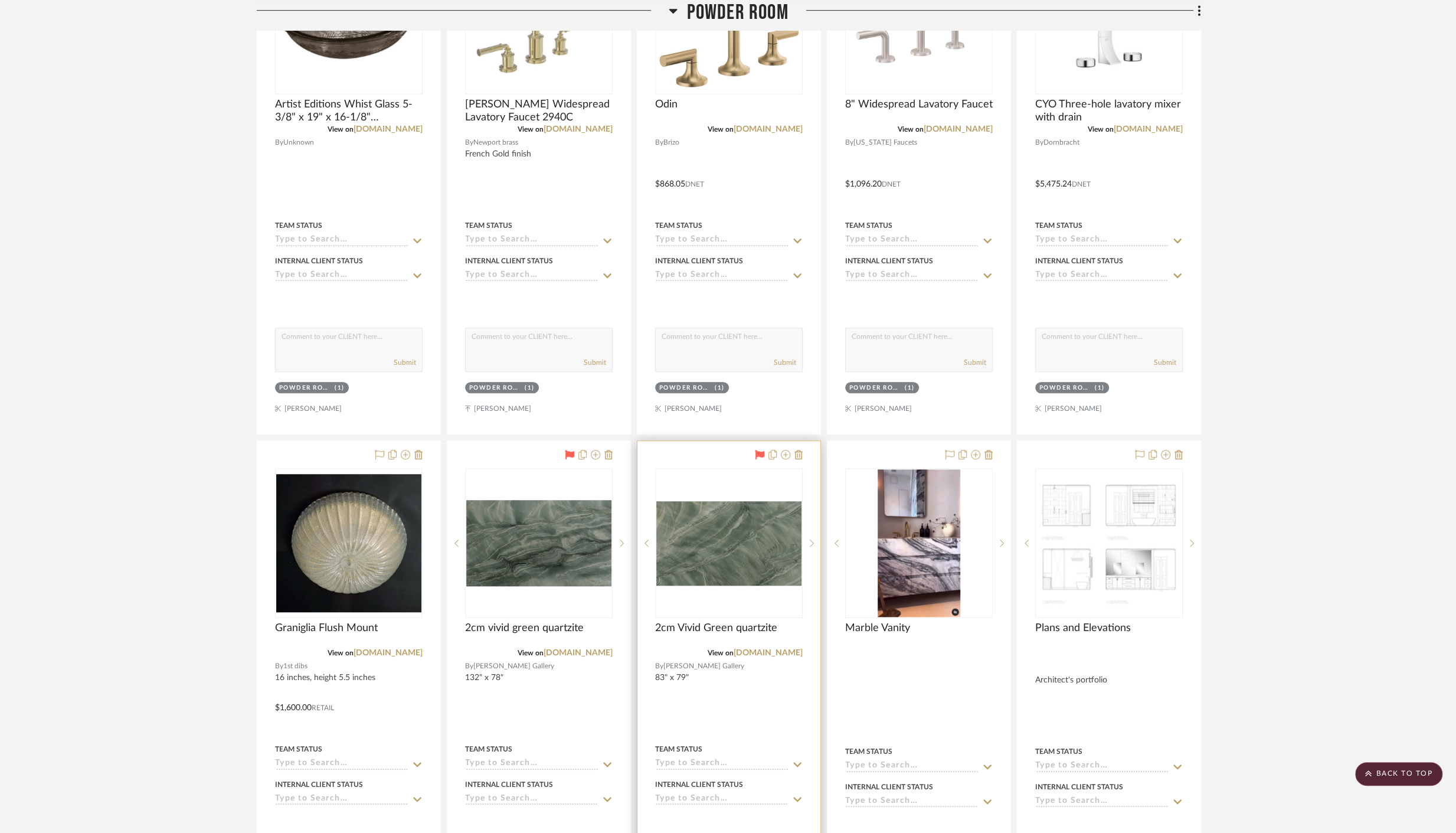
scroll to position [544, 0]
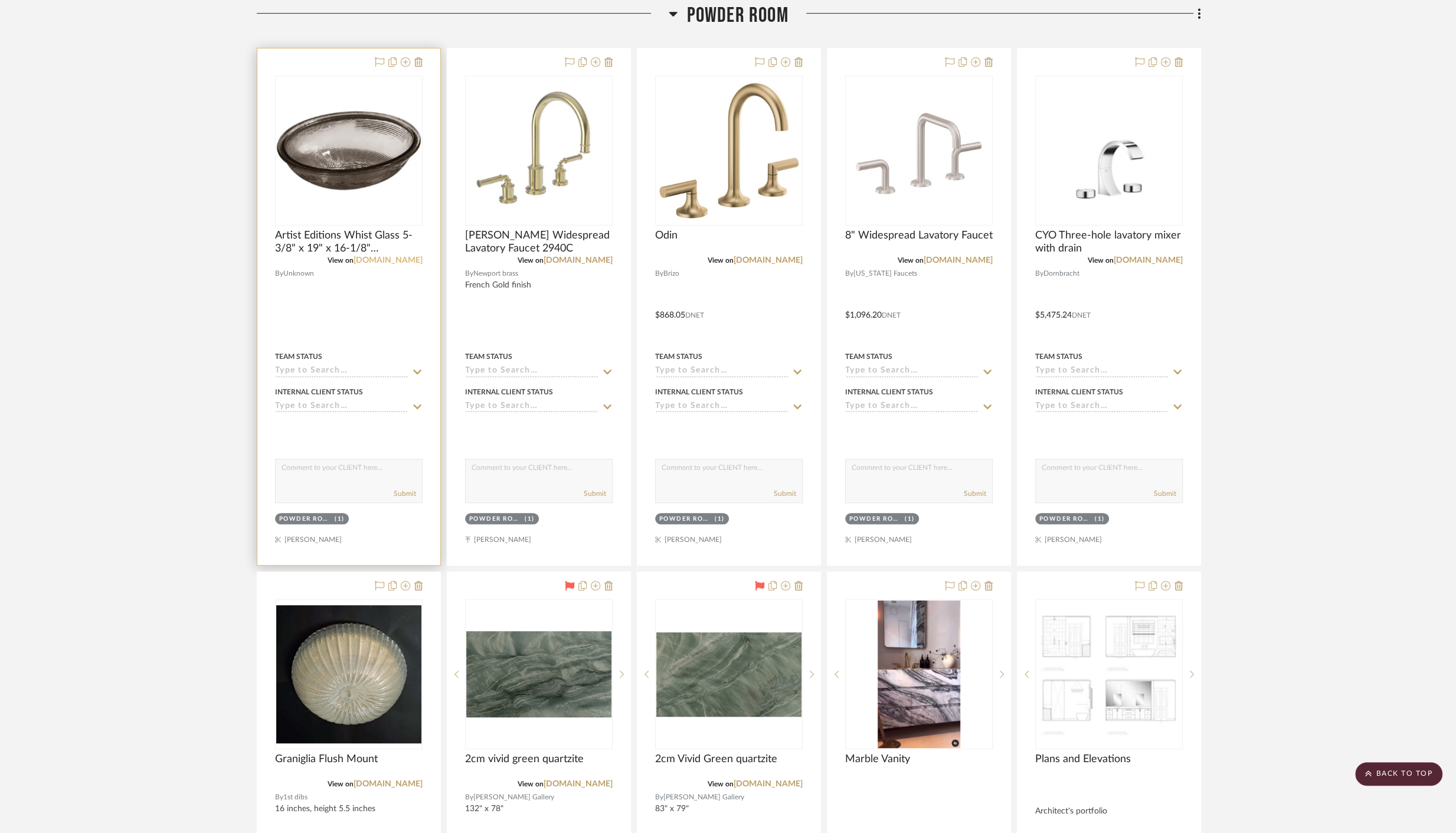
click at [402, 261] on link "build.com" at bounding box center [387, 261] width 69 height 8
click at [402, 257] on link "build.com" at bounding box center [387, 261] width 69 height 8
